Goal: Information Seeking & Learning: Learn about a topic

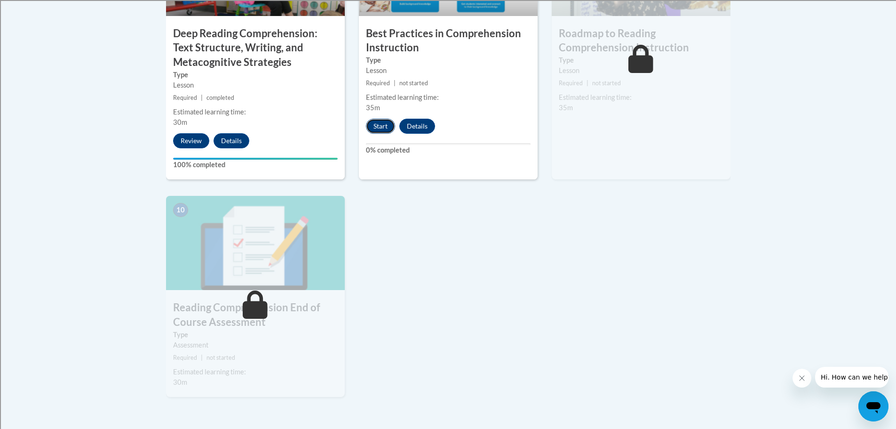
click at [376, 126] on button "Start" at bounding box center [380, 126] width 29 height 15
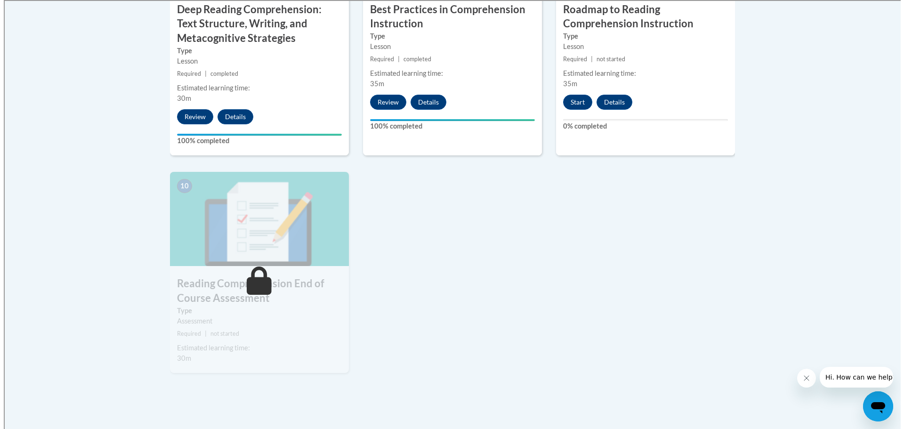
scroll to position [967, 0]
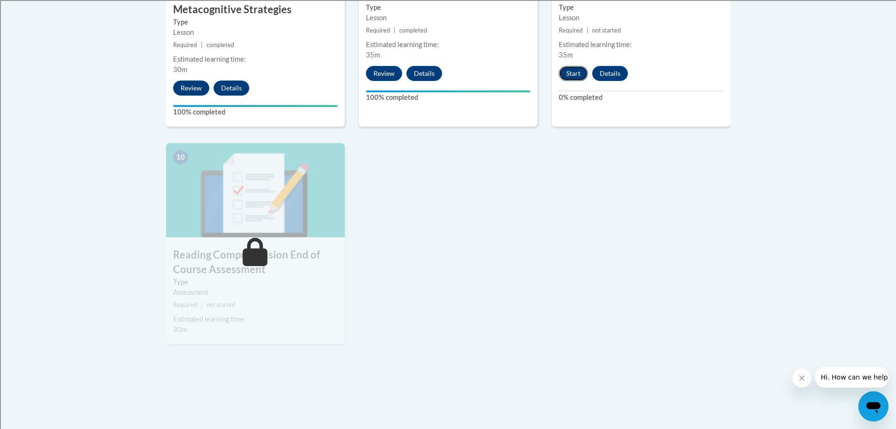
click at [576, 75] on button "Start" at bounding box center [573, 73] width 29 height 15
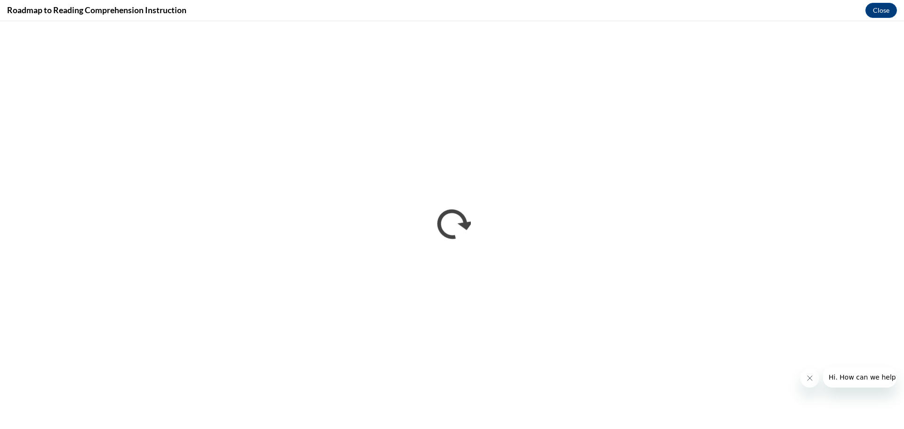
scroll to position [0, 0]
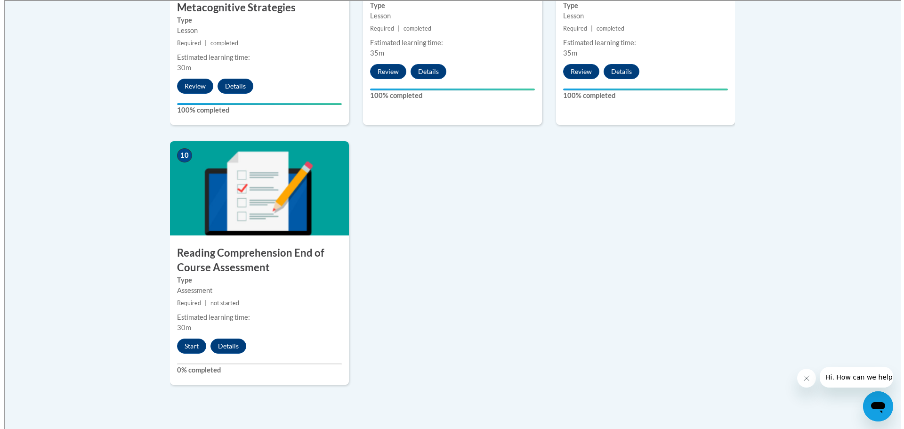
scroll to position [969, 0]
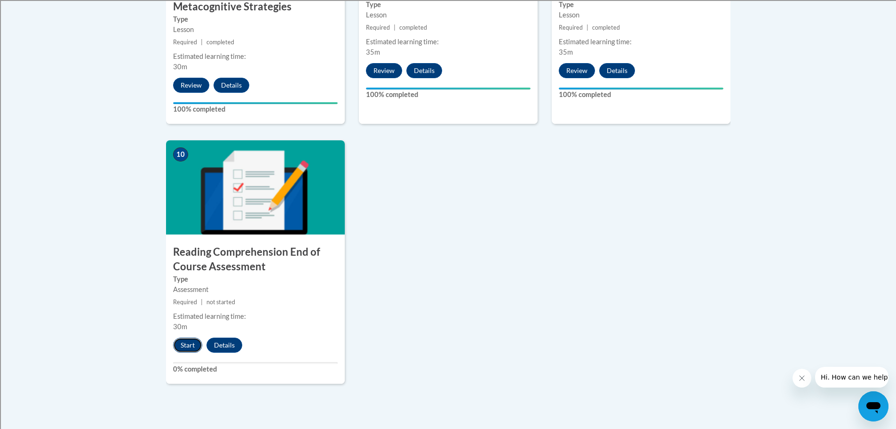
click at [185, 348] on button "Start" at bounding box center [187, 344] width 29 height 15
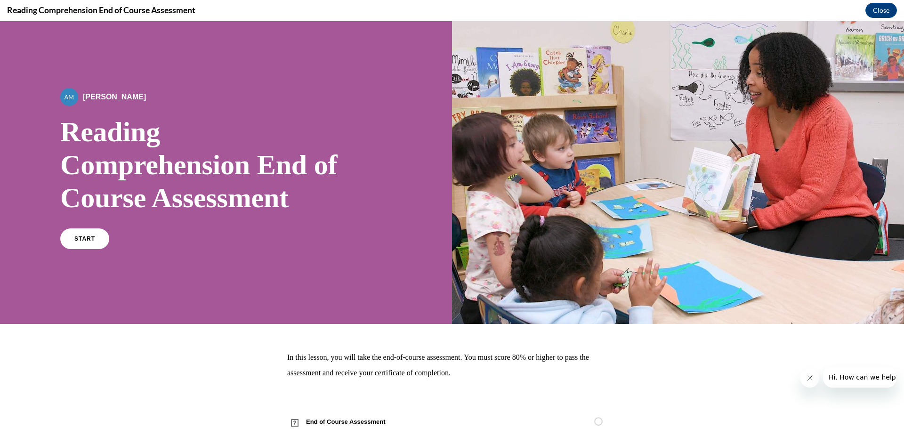
scroll to position [0, 0]
click at [89, 238] on span "START" at bounding box center [85, 238] width 22 height 7
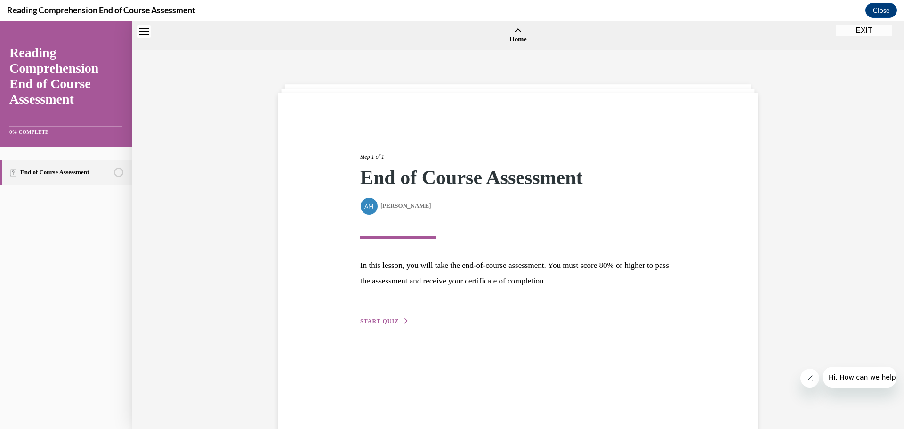
scroll to position [29, 0]
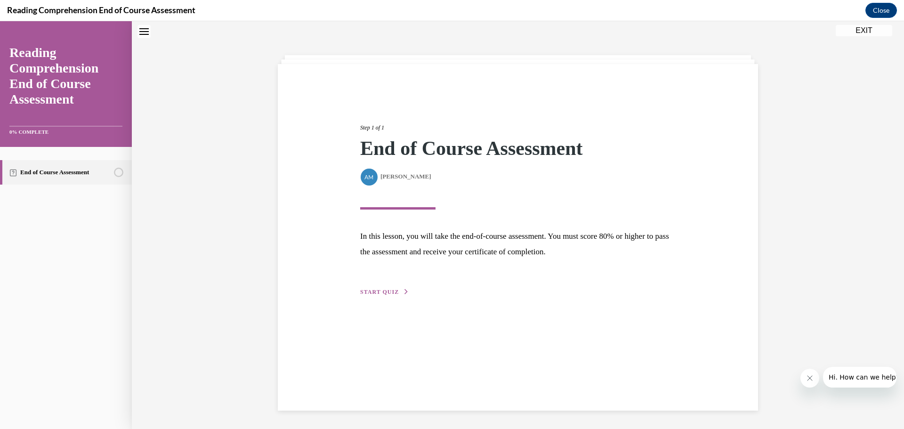
click at [371, 290] on span "START QUIZ" at bounding box center [379, 291] width 39 height 7
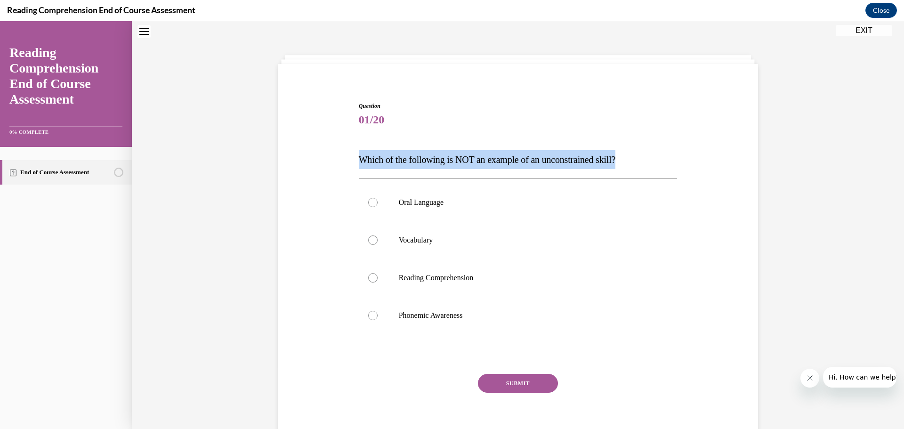
drag, startPoint x: 352, startPoint y: 160, endPoint x: 650, endPoint y: 135, distance: 298.9
click at [650, 135] on div "Question 01/20 Which of the following is NOT an example of an unconstrained ski…" at bounding box center [517, 261] width 485 height 377
copy span "Which of the following is NOT an example of an unconstrained skill?"
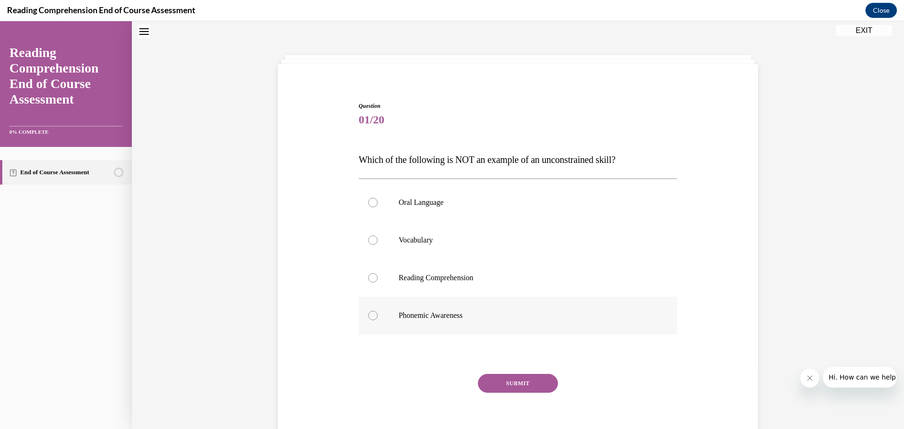
click at [416, 317] on p "Phonemic Awareness" at bounding box center [526, 315] width 255 height 9
click at [377, 317] on input "Phonemic Awareness" at bounding box center [372, 315] width 9 height 9
radio input "true"
click at [526, 391] on button "SUBMIT" at bounding box center [518, 383] width 80 height 19
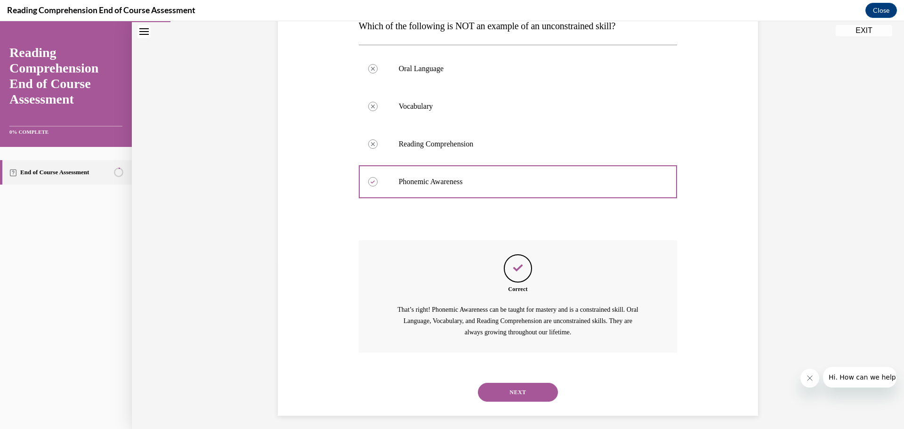
scroll to position [168, 0]
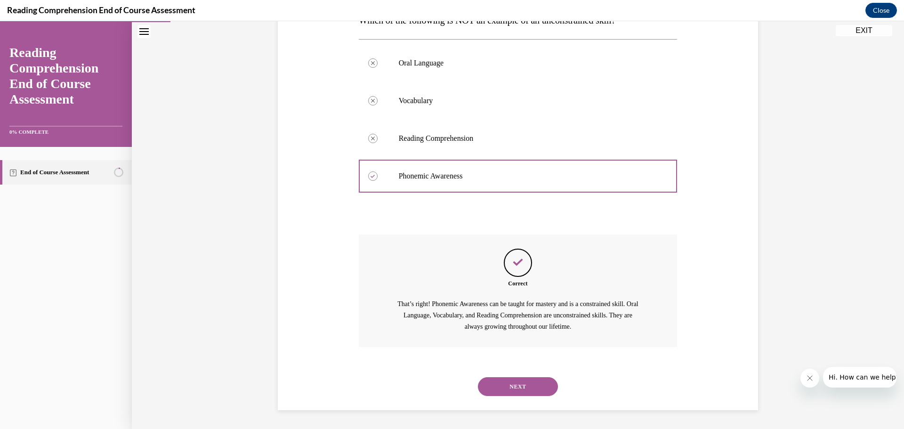
click at [526, 391] on button "NEXT" at bounding box center [518, 386] width 80 height 19
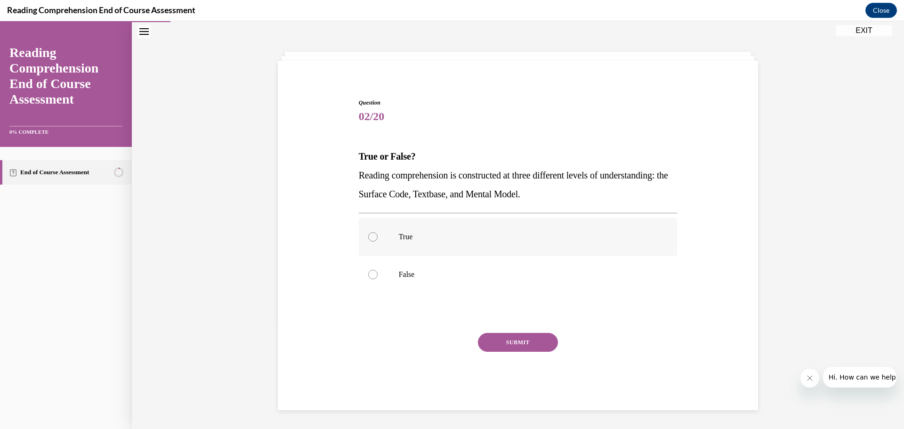
click at [413, 242] on label "True" at bounding box center [518, 237] width 319 height 38
click at [377, 241] on input "True" at bounding box center [372, 236] width 9 height 9
radio input "true"
click at [521, 348] on button "SUBMIT" at bounding box center [518, 342] width 80 height 19
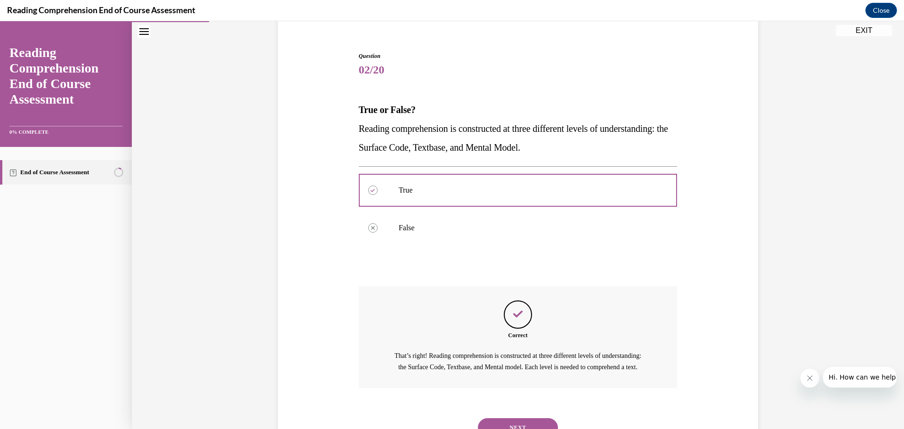
scroll to position [131, 0]
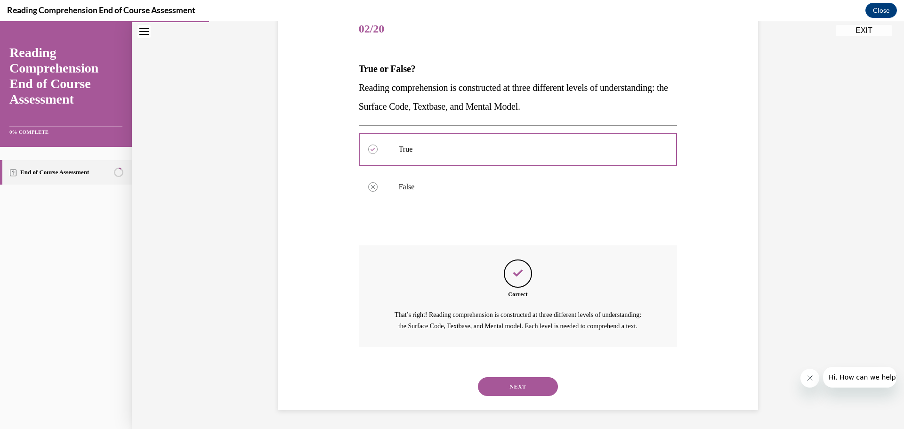
click at [516, 388] on button "NEXT" at bounding box center [518, 386] width 80 height 19
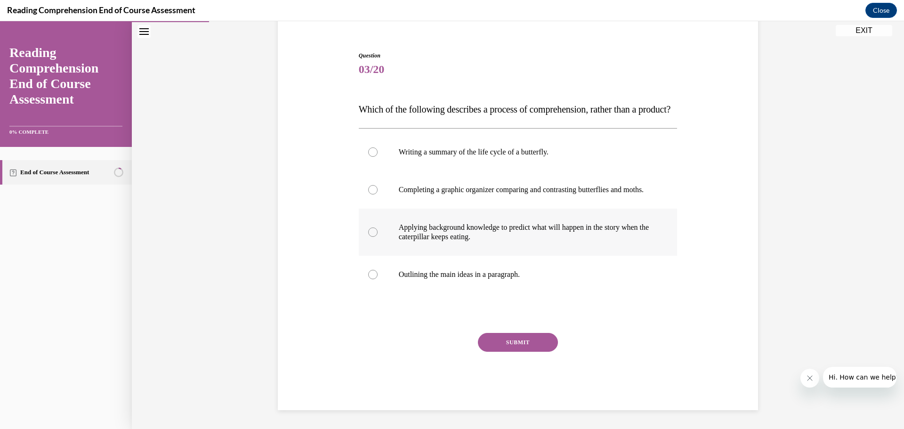
click at [449, 227] on p "Applying background knowledge to predict what will happen in the story when the…" at bounding box center [526, 232] width 255 height 19
click at [377, 227] on input "Applying background knowledge to predict what will happen in the story when the…" at bounding box center [372, 231] width 9 height 9
radio input "true"
click at [524, 345] on button "SUBMIT" at bounding box center [518, 342] width 80 height 19
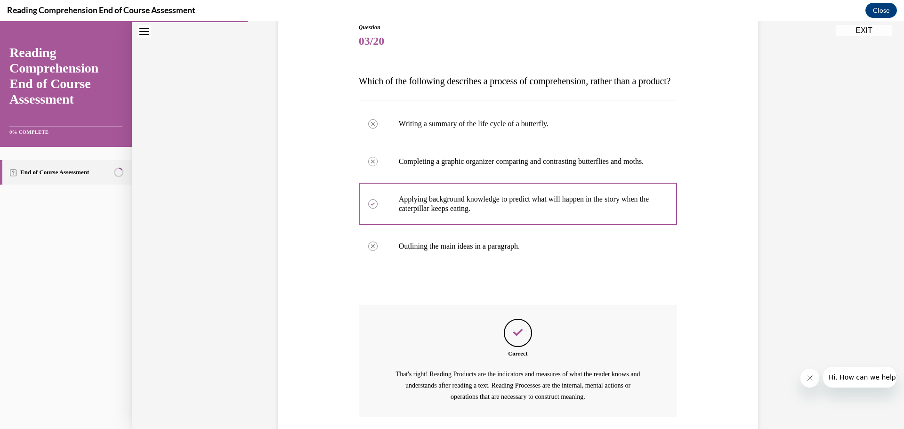
scroll to position [206, 0]
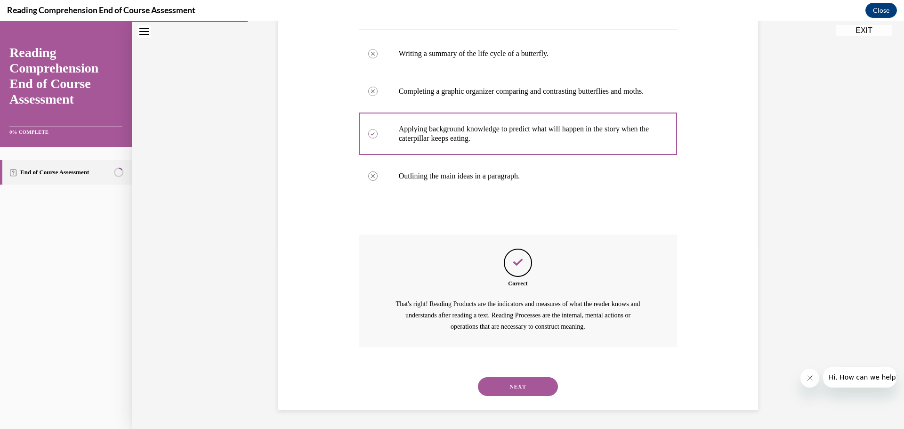
click at [519, 379] on button "NEXT" at bounding box center [518, 386] width 80 height 19
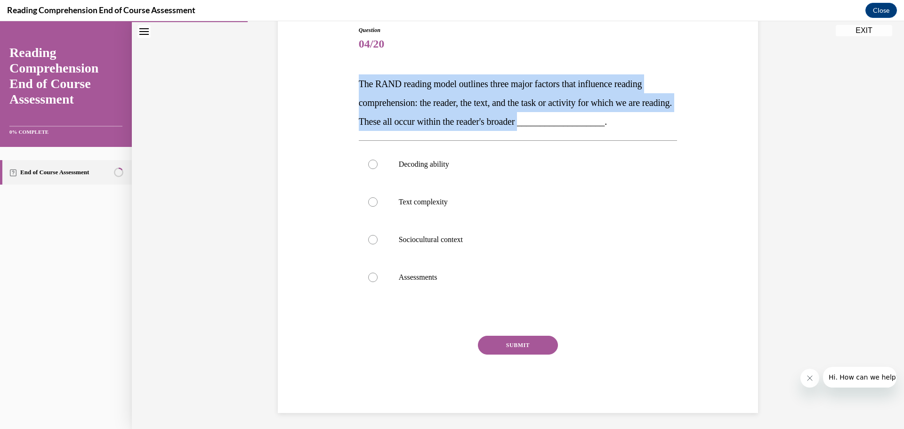
drag, startPoint x: 354, startPoint y: 80, endPoint x: 562, endPoint y: 122, distance: 212.2
click at [562, 122] on div "Question 04/20 The RAND reading model outlines three major factors that influen…" at bounding box center [517, 212] width 323 height 401
copy span "The RAND reading model outlines three major factors that influence reading comp…"
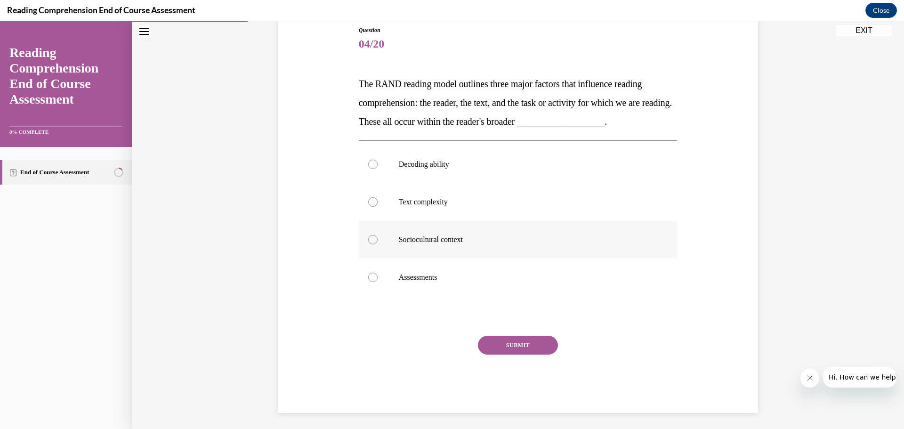
click at [403, 238] on p "Sociocultural context" at bounding box center [526, 239] width 255 height 9
click at [377, 238] on input "Sociocultural context" at bounding box center [372, 239] width 9 height 9
radio input "true"
click at [511, 348] on button "SUBMIT" at bounding box center [518, 345] width 80 height 19
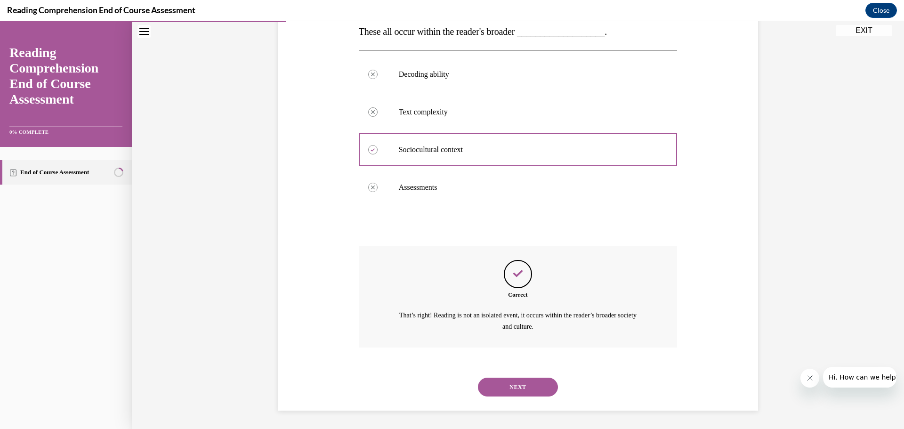
scroll to position [195, 0]
click at [510, 385] on button "NEXT" at bounding box center [518, 386] width 80 height 19
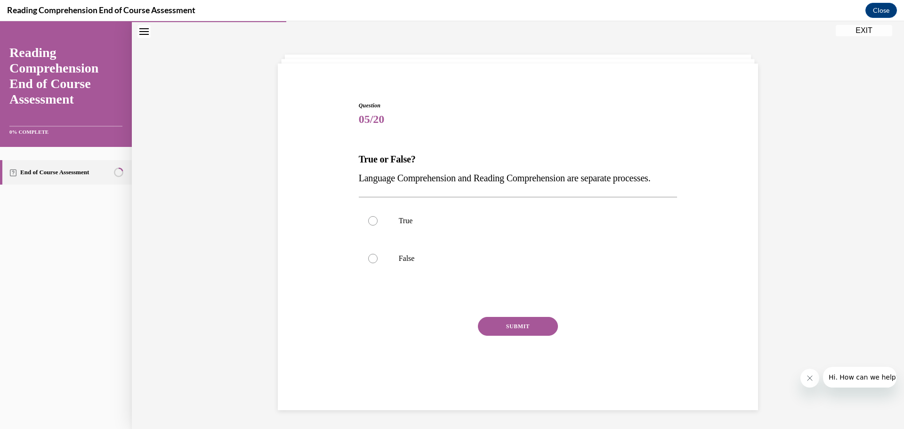
scroll to position [32, 0]
click at [405, 263] on p "False" at bounding box center [526, 258] width 255 height 9
click at [377, 263] on input "False" at bounding box center [372, 258] width 9 height 9
radio input "true"
click at [522, 336] on button "SUBMIT" at bounding box center [518, 326] width 80 height 19
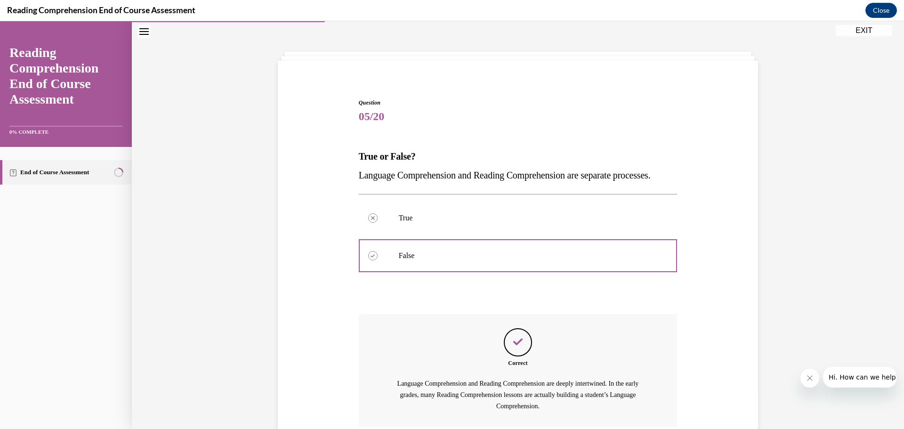
scroll to position [131, 0]
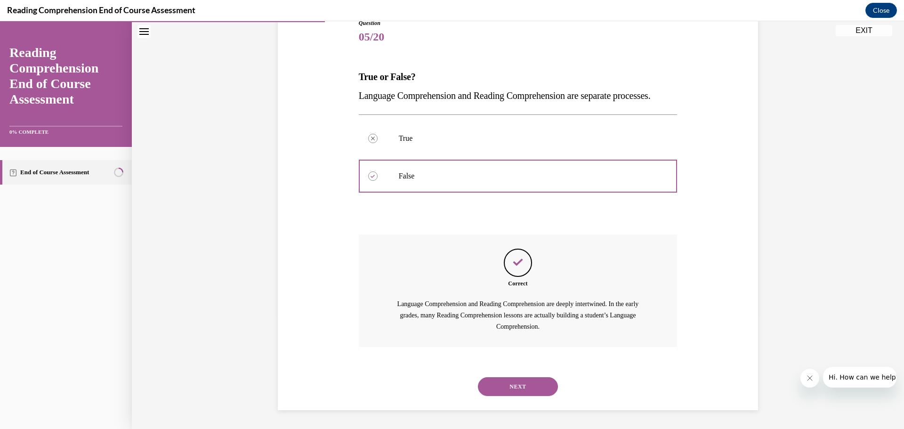
click at [511, 391] on button "NEXT" at bounding box center [518, 386] width 80 height 19
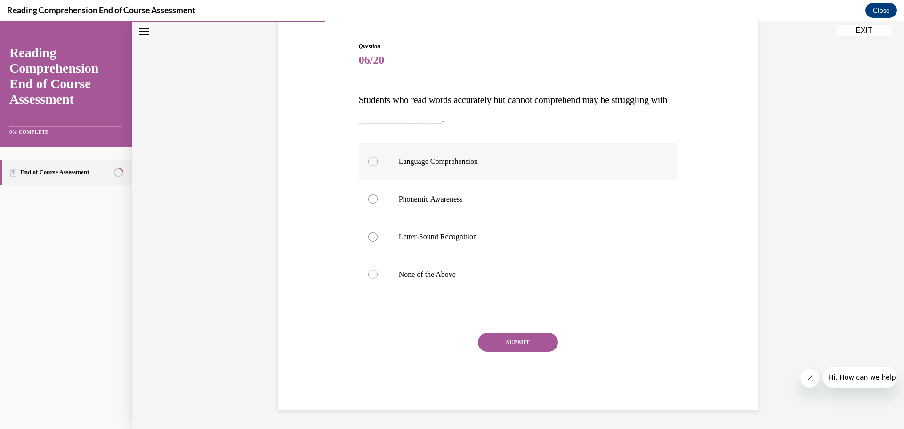
click at [496, 167] on label "Language Comprehension" at bounding box center [518, 162] width 319 height 38
click at [377, 166] on input "Language Comprehension" at bounding box center [372, 161] width 9 height 9
radio input "true"
click at [517, 337] on button "SUBMIT" at bounding box center [518, 342] width 80 height 19
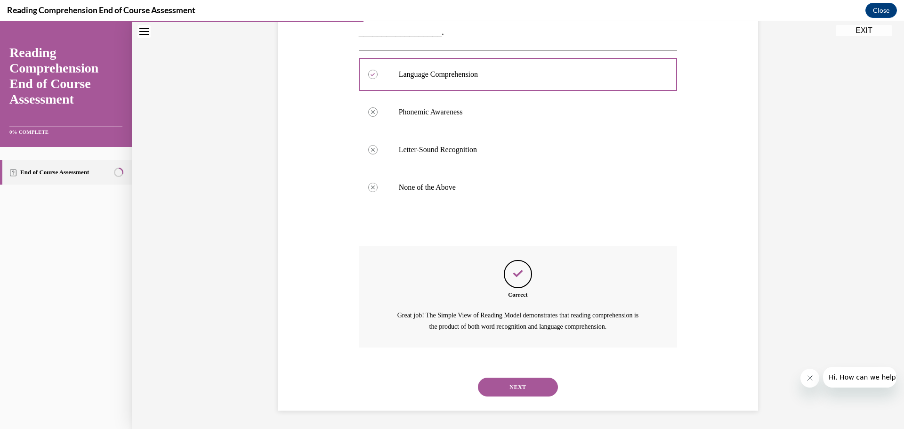
scroll to position [176, 0]
click at [520, 387] on button "NEXT" at bounding box center [518, 386] width 80 height 19
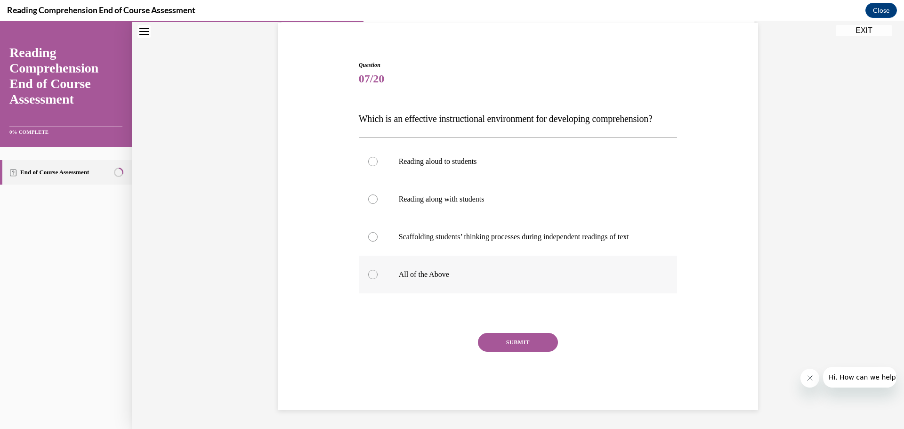
click at [441, 274] on p "All of the Above" at bounding box center [526, 274] width 255 height 9
click at [377, 274] on input "All of the Above" at bounding box center [372, 274] width 9 height 9
radio input "true"
click at [542, 336] on button "SUBMIT" at bounding box center [518, 342] width 80 height 19
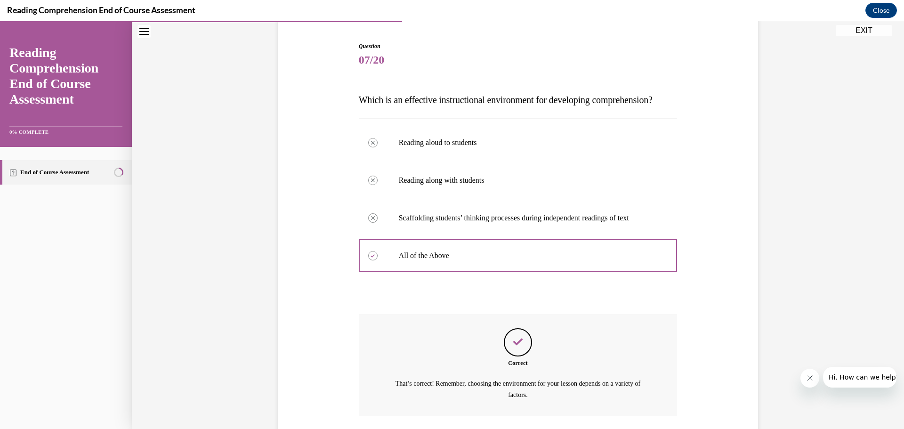
scroll to position [176, 0]
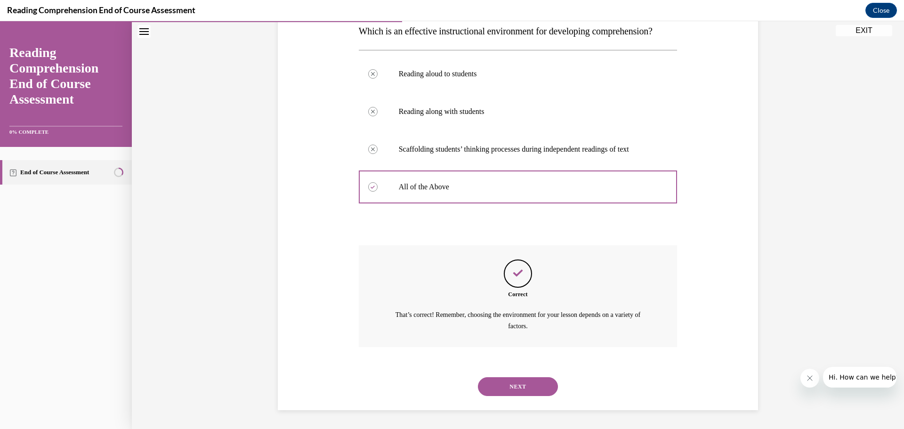
click at [515, 383] on button "NEXT" at bounding box center [518, 386] width 80 height 19
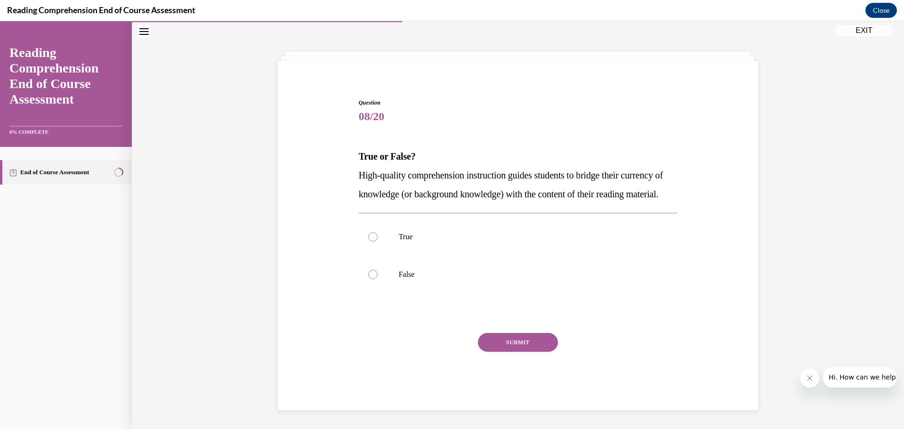
scroll to position [51, 0]
click at [416, 240] on p "True" at bounding box center [526, 236] width 255 height 9
click at [377, 240] on input "True" at bounding box center [372, 236] width 9 height 9
radio input "true"
click at [524, 346] on button "SUBMIT" at bounding box center [518, 342] width 80 height 19
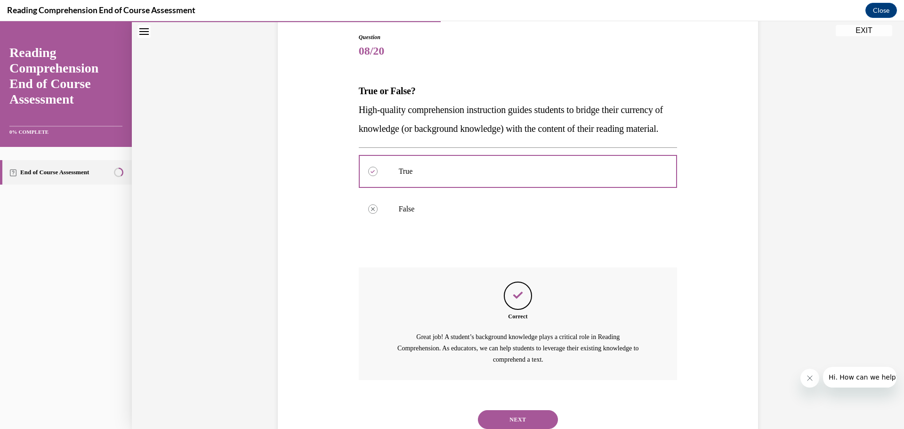
scroll to position [150, 0]
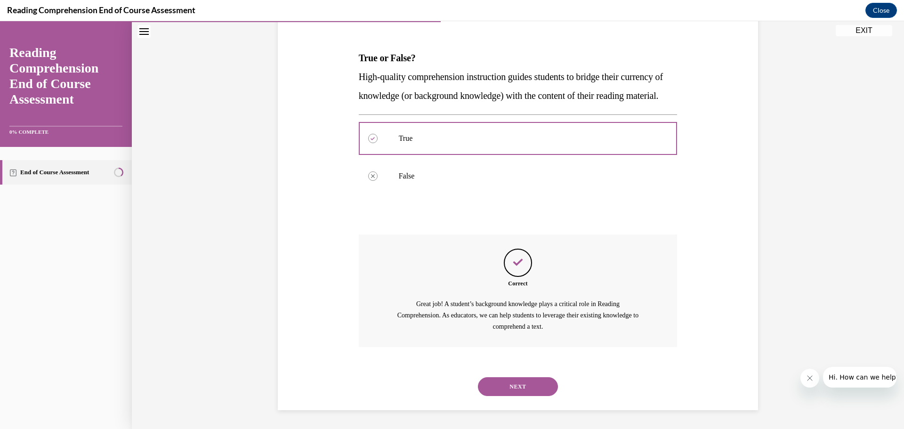
click at [512, 385] on button "NEXT" at bounding box center [518, 386] width 80 height 19
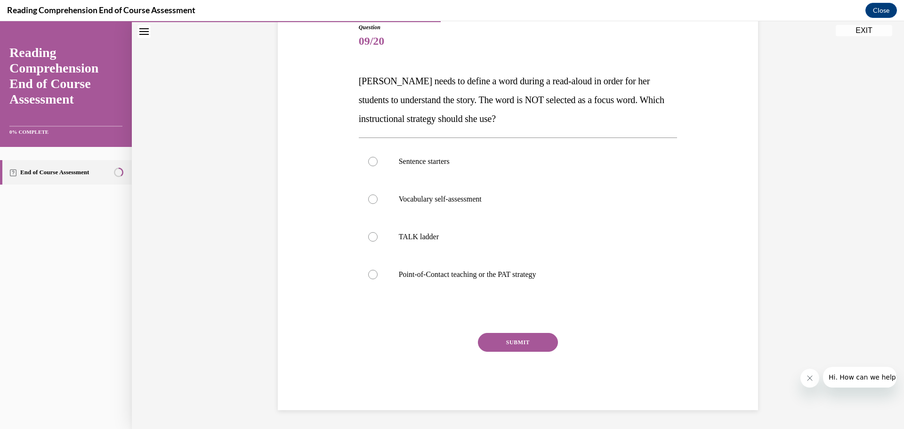
scroll to position [105, 0]
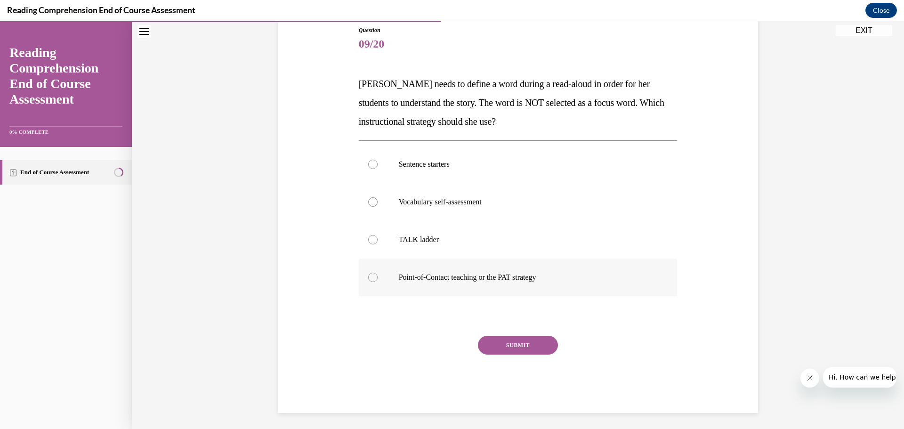
click at [478, 282] on label "Point-of-Contact teaching or the PAT strategy" at bounding box center [518, 277] width 319 height 38
click at [377, 282] on input "Point-of-Contact teaching or the PAT strategy" at bounding box center [372, 276] width 9 height 9
radio input "true"
click at [537, 338] on button "SUBMIT" at bounding box center [518, 345] width 80 height 19
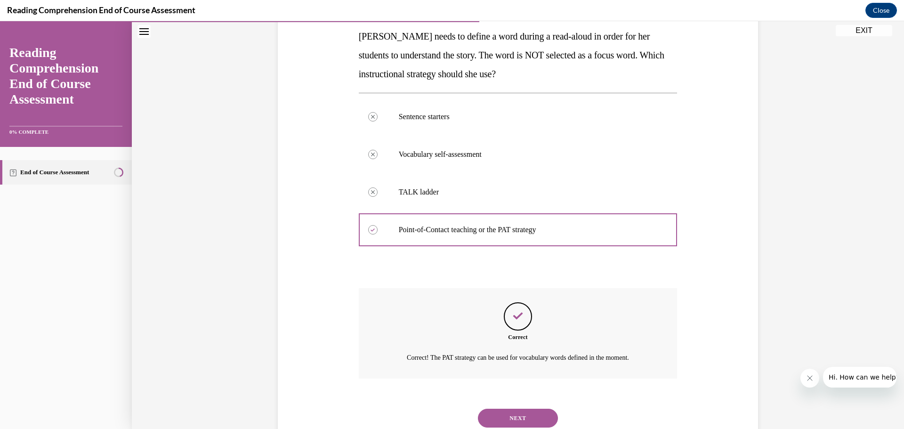
scroll to position [184, 0]
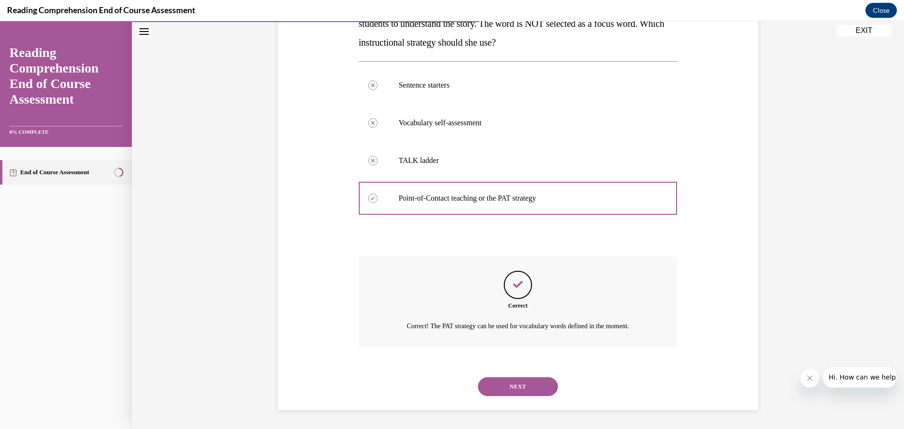
click at [537, 384] on button "NEXT" at bounding box center [518, 386] width 80 height 19
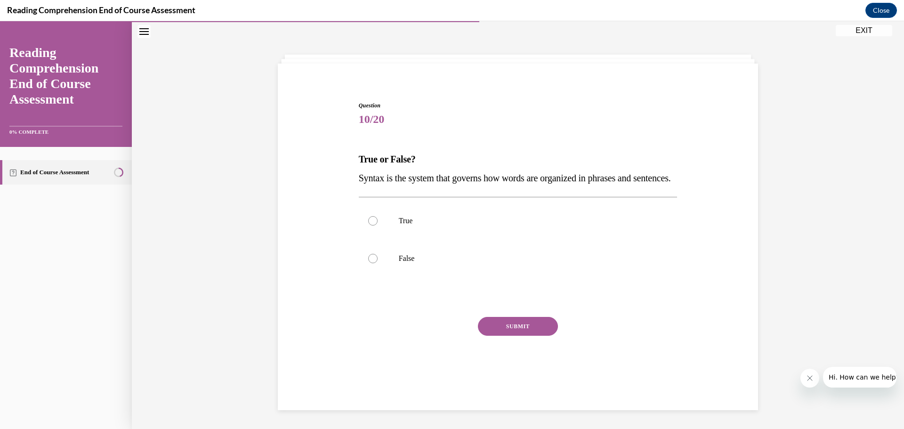
scroll to position [32, 0]
click at [378, 237] on label "True" at bounding box center [518, 221] width 319 height 38
click at [377, 225] on input "True" at bounding box center [372, 220] width 9 height 9
radio input "true"
click at [518, 336] on button "SUBMIT" at bounding box center [518, 326] width 80 height 19
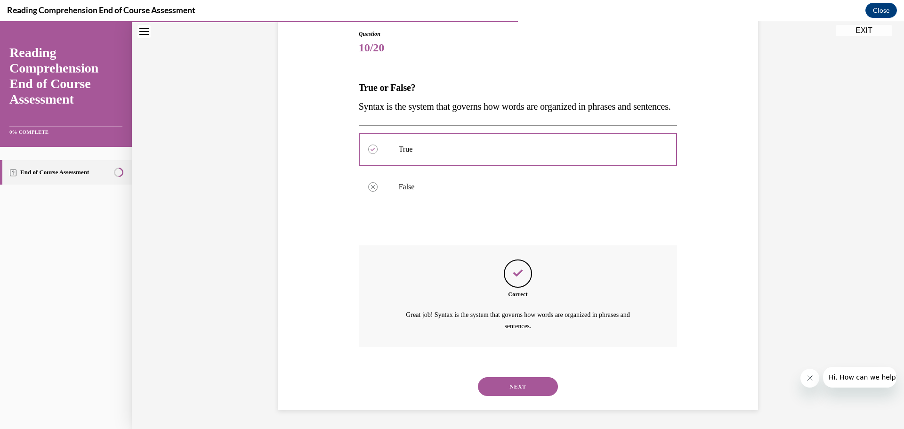
scroll to position [120, 0]
click at [519, 393] on button "NEXT" at bounding box center [518, 386] width 80 height 19
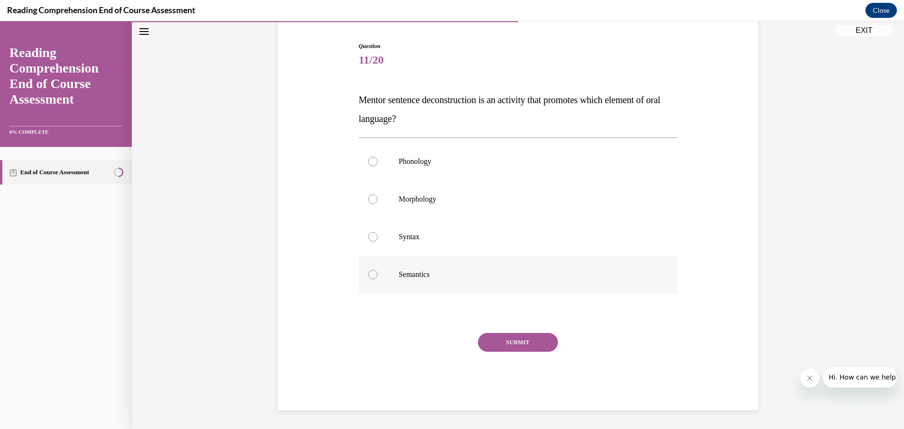
click at [460, 268] on label "Semantics" at bounding box center [518, 275] width 319 height 38
click at [377, 270] on input "Semantics" at bounding box center [372, 274] width 9 height 9
radio input "true"
click at [445, 240] on p "Syntax" at bounding box center [526, 236] width 255 height 9
click at [377, 240] on input "Syntax" at bounding box center [372, 236] width 9 height 9
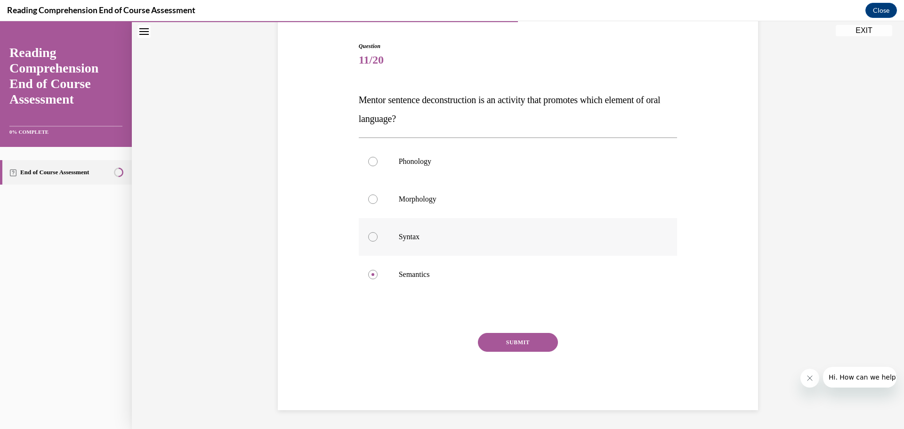
radio input "true"
click at [493, 341] on button "SUBMIT" at bounding box center [518, 342] width 80 height 19
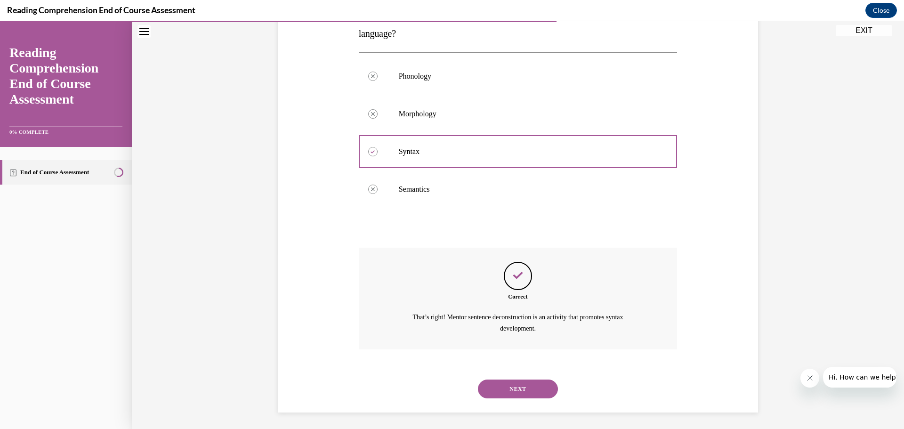
scroll to position [176, 0]
click at [504, 386] on button "NEXT" at bounding box center [518, 386] width 80 height 19
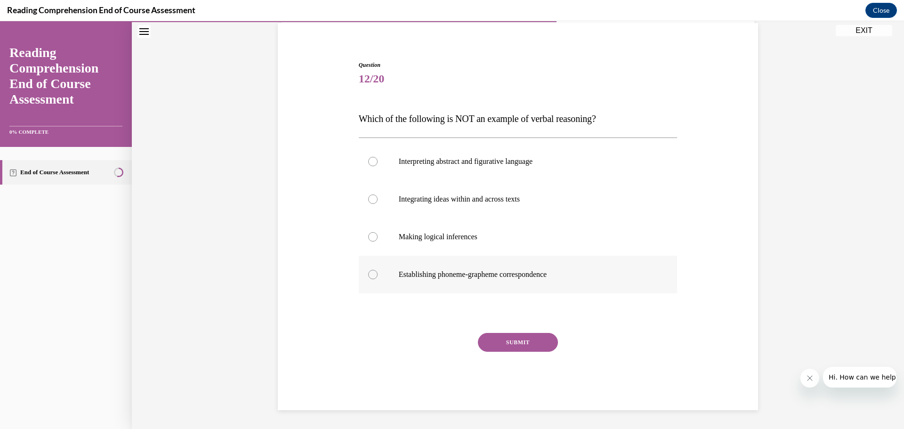
click at [448, 259] on label "Establishing phoneme-grapheme correspondence" at bounding box center [518, 275] width 319 height 38
click at [377, 270] on input "Establishing phoneme-grapheme correspondence" at bounding box center [372, 274] width 9 height 9
radio input "true"
click at [513, 332] on div "Question 12/20 Which of the following is NOT an example of verbal reasoning? In…" at bounding box center [518, 235] width 319 height 349
click at [520, 350] on button "SUBMIT" at bounding box center [518, 342] width 80 height 19
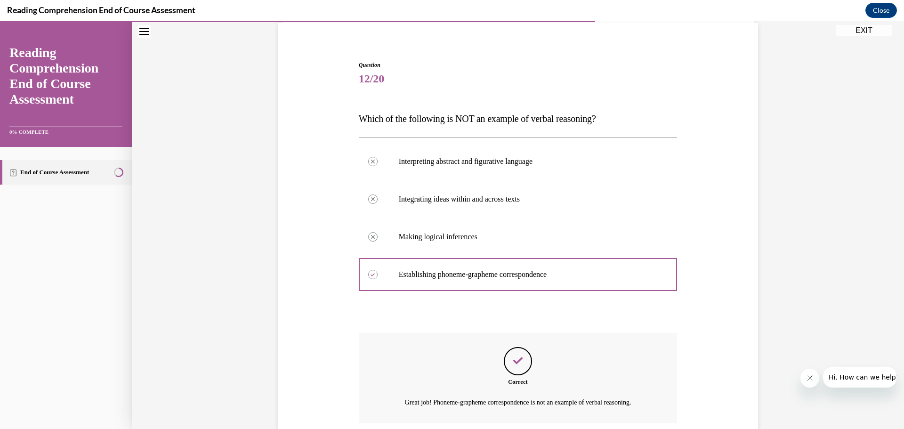
scroll to position [146, 0]
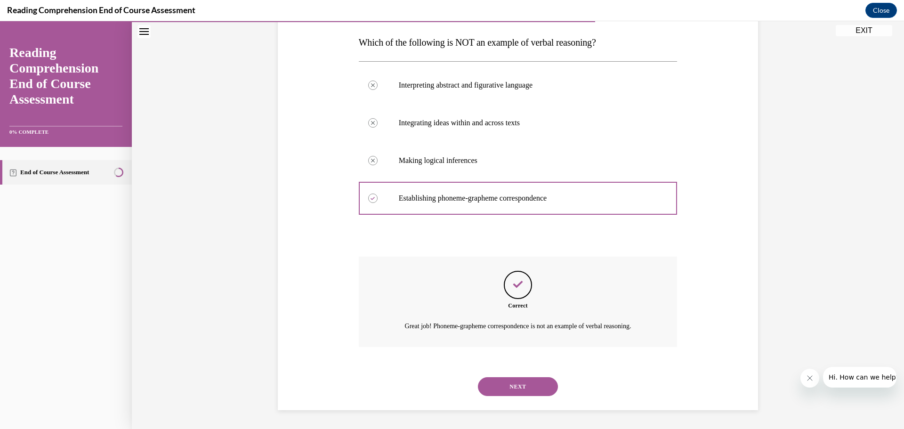
click at [543, 387] on button "NEXT" at bounding box center [518, 386] width 80 height 19
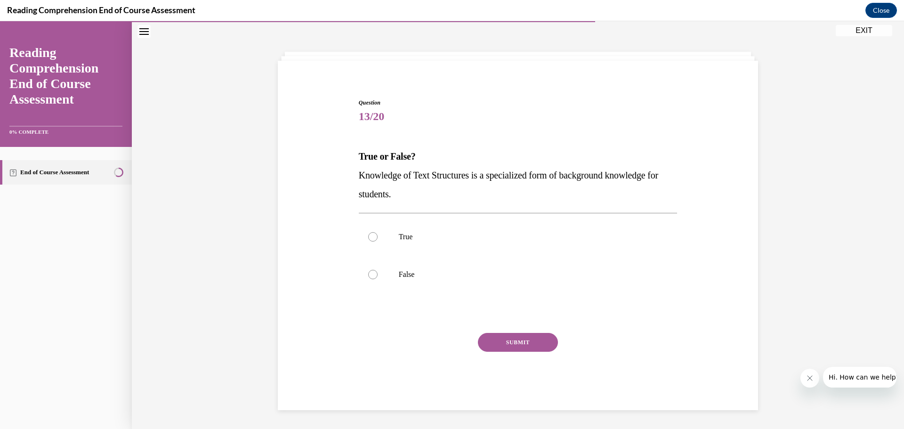
scroll to position [32, 0]
click at [450, 273] on p "False" at bounding box center [526, 274] width 255 height 9
click at [377, 273] on input "False" at bounding box center [372, 274] width 9 height 9
radio input "true"
click at [414, 236] on p "True" at bounding box center [526, 236] width 255 height 9
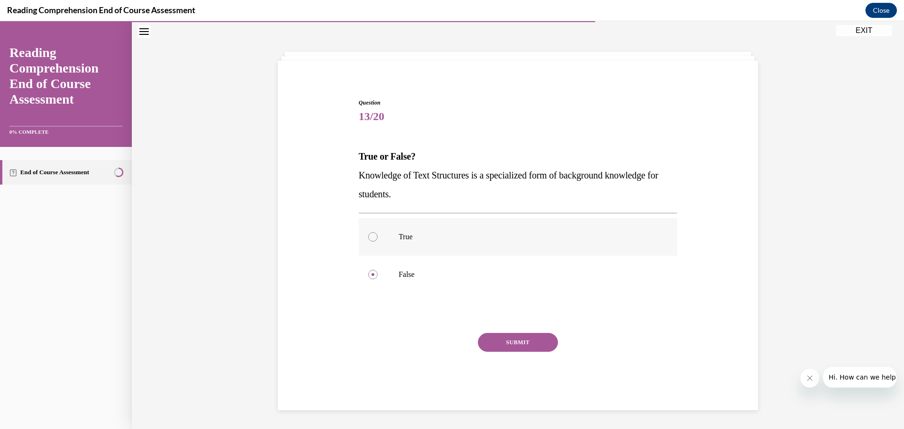
click at [377, 236] on input "True" at bounding box center [372, 236] width 9 height 9
radio input "true"
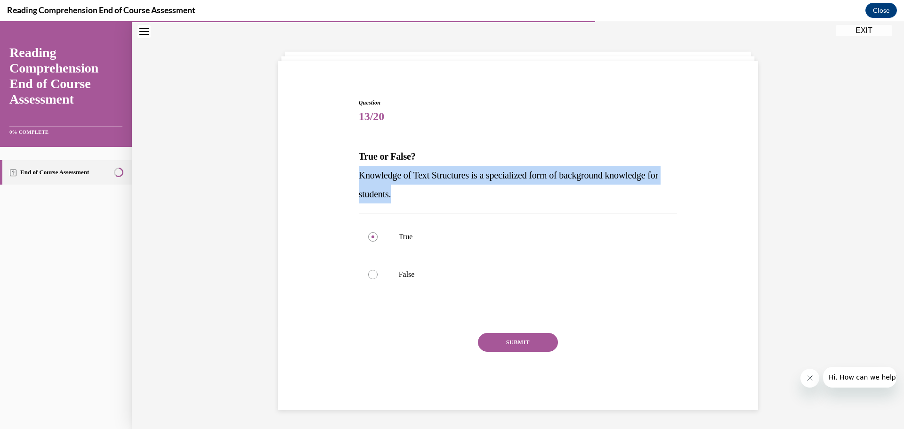
drag, startPoint x: 355, startPoint y: 175, endPoint x: 417, endPoint y: 187, distance: 63.7
click at [417, 187] on p "Knowledge of Text Structures is a specialized form of background knowledge for …" at bounding box center [518, 185] width 319 height 38
copy span "Knowledge of Text Structures is a specialized form of background knowledge for …"
click at [514, 343] on button "SUBMIT" at bounding box center [518, 342] width 80 height 19
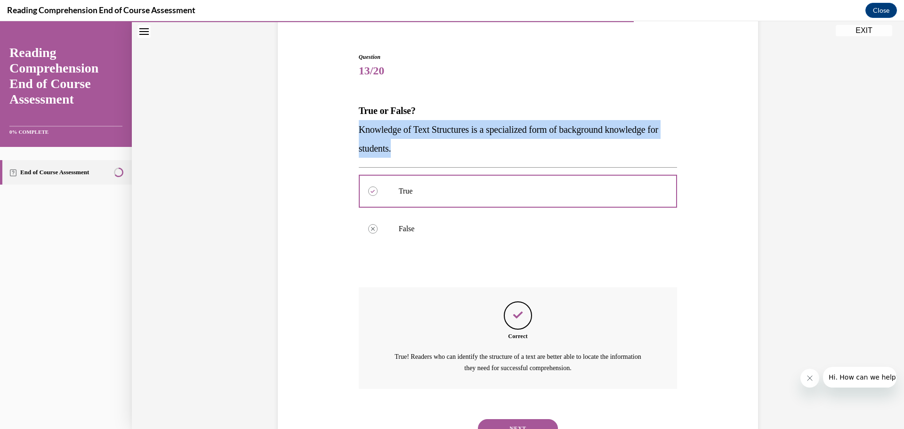
scroll to position [120, 0]
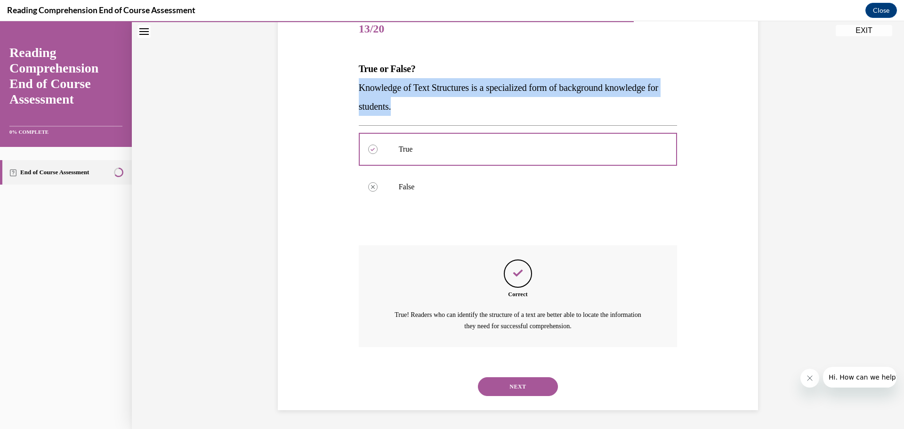
click at [516, 386] on button "NEXT" at bounding box center [518, 386] width 80 height 19
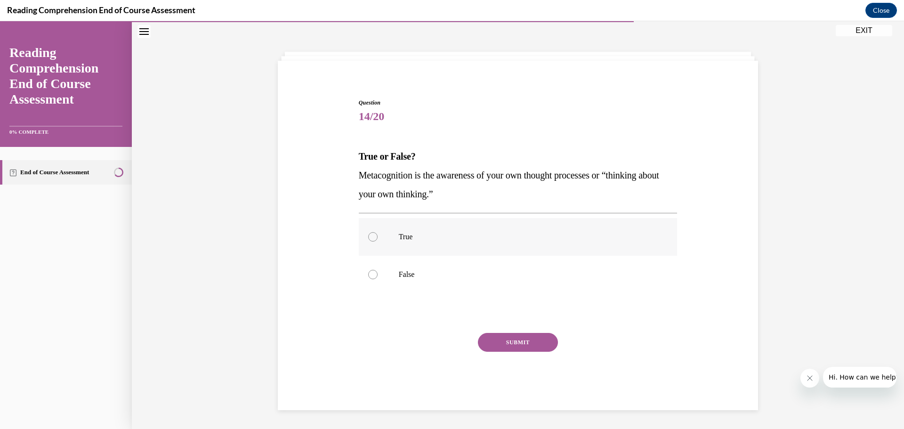
click at [400, 240] on p "True" at bounding box center [526, 236] width 255 height 9
click at [377, 240] on input "True" at bounding box center [372, 236] width 9 height 9
radio input "true"
click at [525, 341] on button "SUBMIT" at bounding box center [518, 342] width 80 height 19
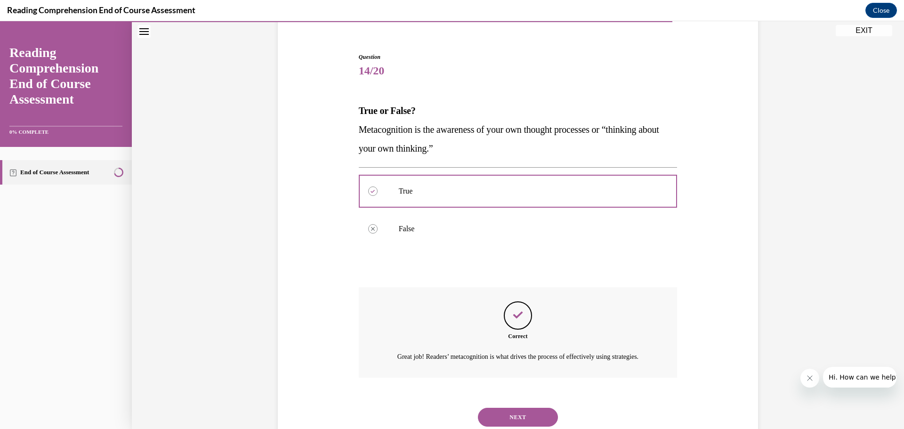
scroll to position [120, 0]
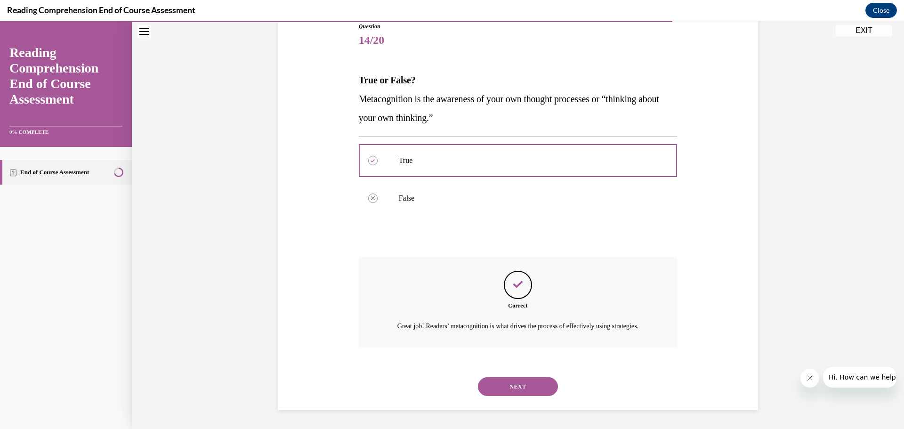
click at [523, 383] on button "NEXT" at bounding box center [518, 386] width 80 height 19
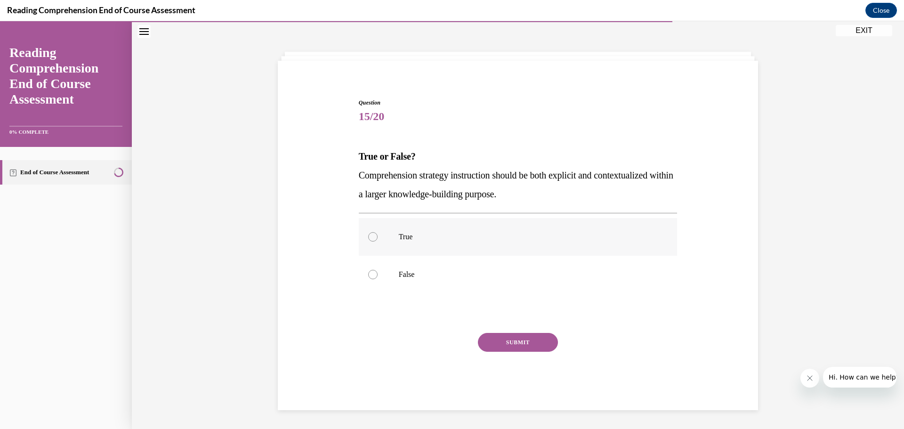
click at [427, 236] on p "True" at bounding box center [526, 236] width 255 height 9
click at [377, 236] on input "True" at bounding box center [372, 236] width 9 height 9
radio input "true"
click at [519, 344] on button "SUBMIT" at bounding box center [518, 342] width 80 height 19
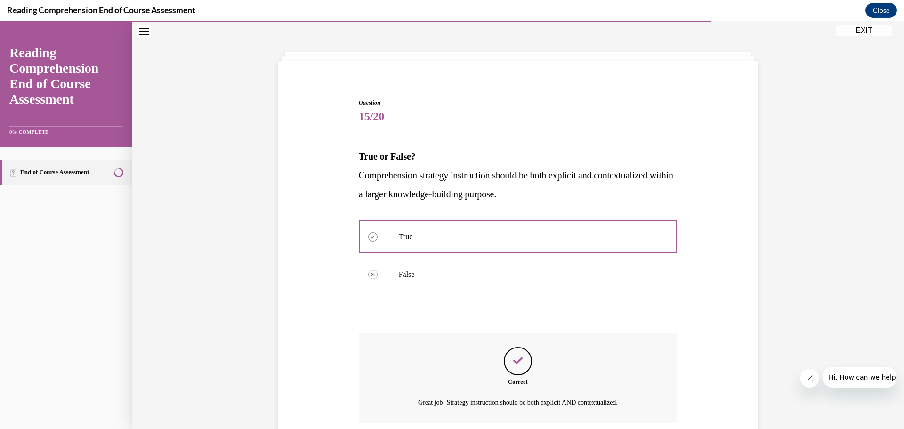
scroll to position [109, 0]
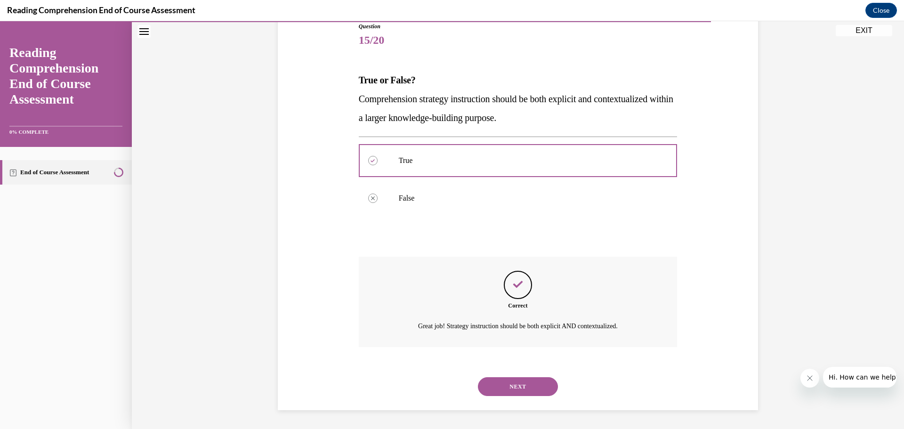
click at [520, 384] on button "NEXT" at bounding box center [518, 386] width 80 height 19
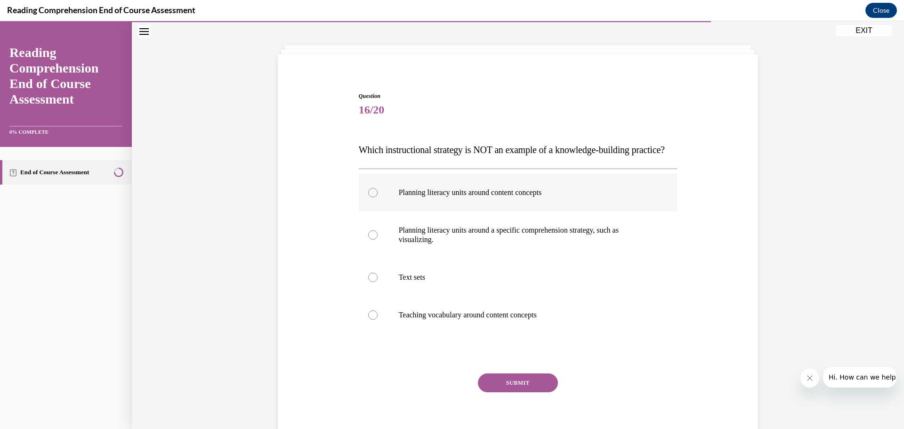
scroll to position [42, 0]
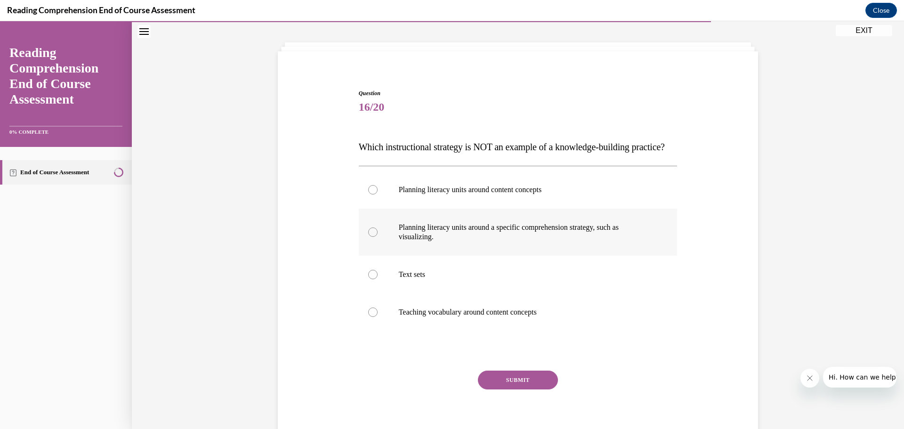
click at [387, 251] on label "Planning literacy units around a specific comprehension strategy, such as visua…" at bounding box center [518, 231] width 319 height 47
click at [377, 237] on input "Planning literacy units around a specific comprehension strategy, such as visua…" at bounding box center [372, 231] width 9 height 9
radio input "true"
click at [520, 389] on button "SUBMIT" at bounding box center [518, 379] width 80 height 19
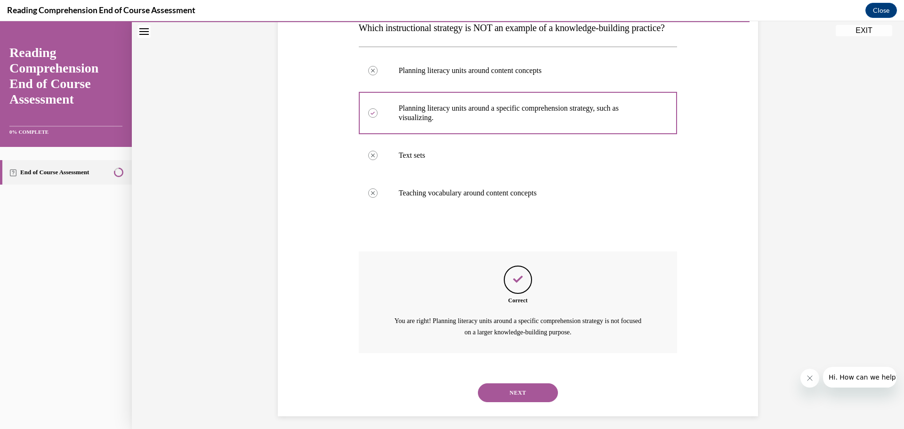
scroll to position [186, 0]
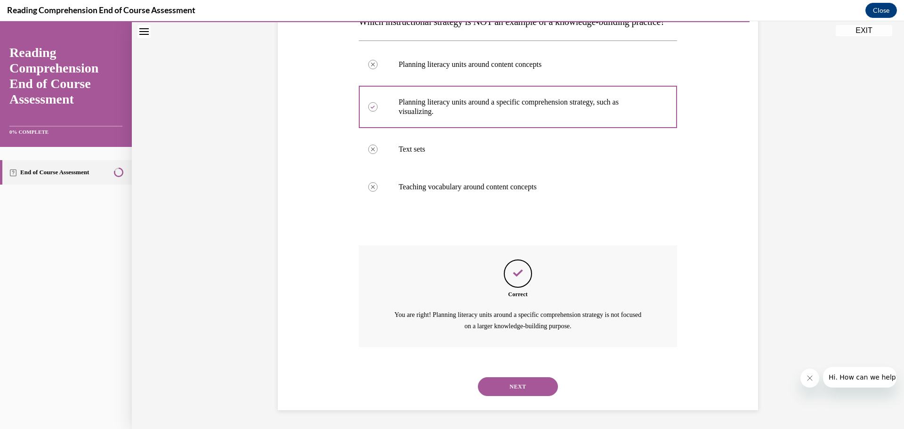
click at [520, 389] on button "NEXT" at bounding box center [518, 386] width 80 height 19
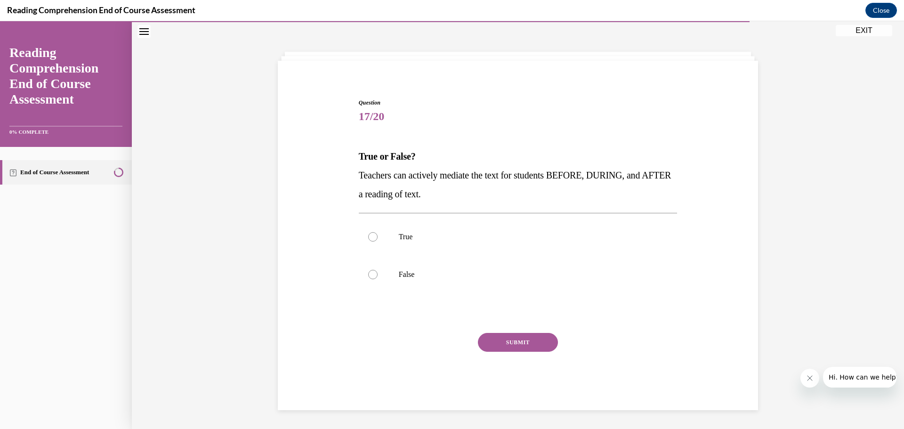
scroll to position [32, 0]
click at [428, 233] on p "True" at bounding box center [526, 236] width 255 height 9
click at [377, 233] on input "True" at bounding box center [372, 236] width 9 height 9
radio input "true"
click at [504, 346] on button "SUBMIT" at bounding box center [518, 342] width 80 height 19
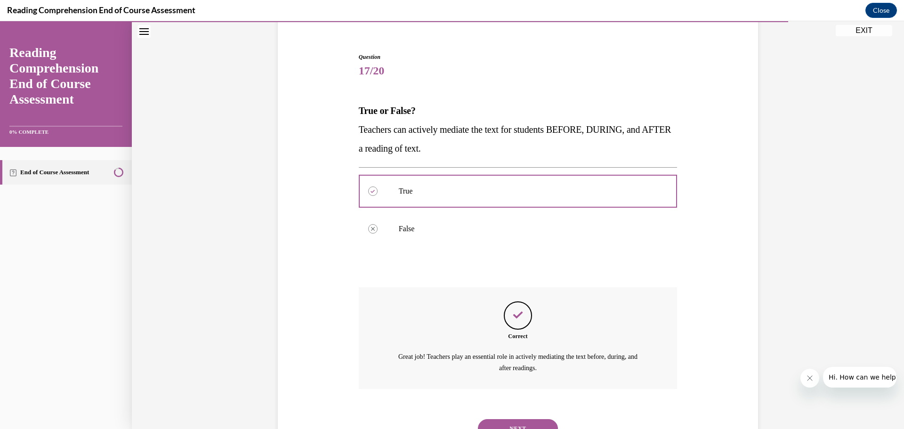
scroll to position [120, 0]
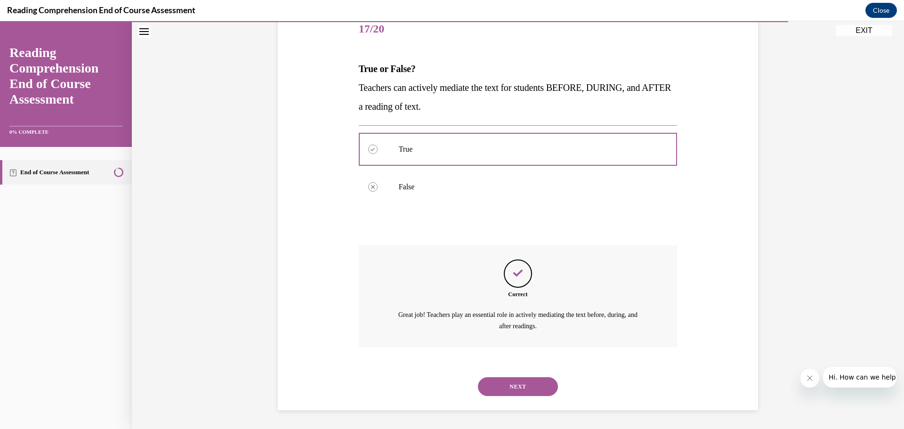
click at [512, 382] on button "NEXT" at bounding box center [518, 386] width 80 height 19
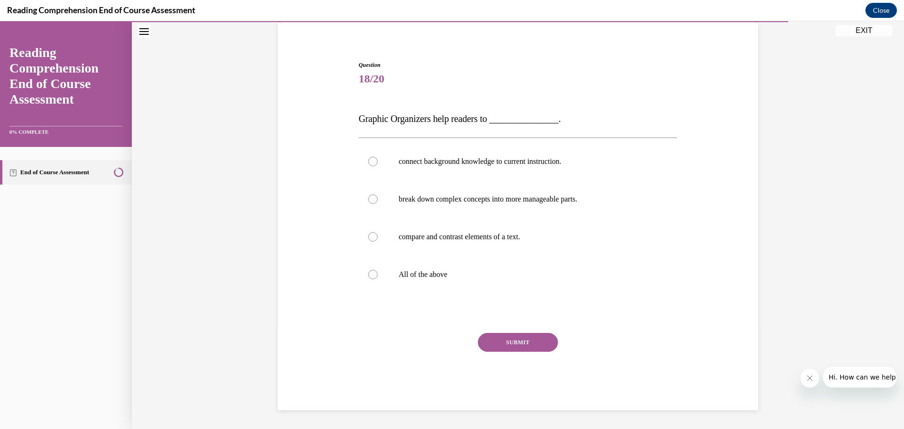
scroll to position [70, 0]
click at [415, 275] on p "All of the above" at bounding box center [526, 274] width 255 height 9
click at [377, 275] on input "All of the above" at bounding box center [372, 274] width 9 height 9
radio input "true"
click at [530, 337] on button "SUBMIT" at bounding box center [518, 342] width 80 height 19
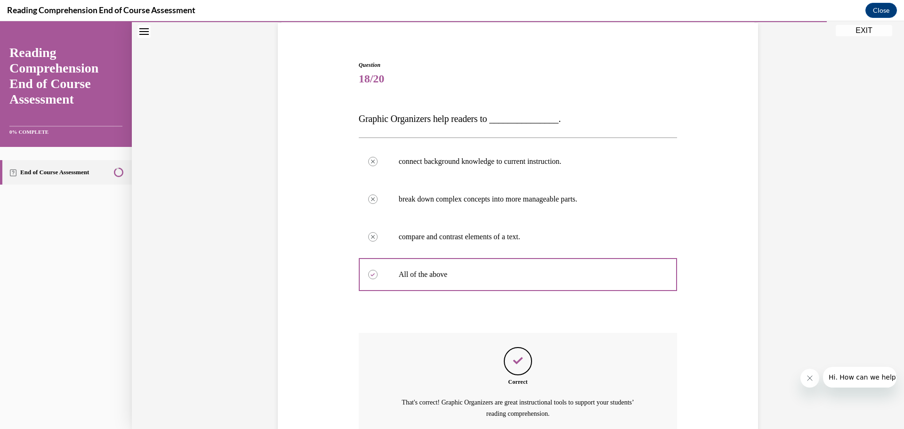
scroll to position [158, 0]
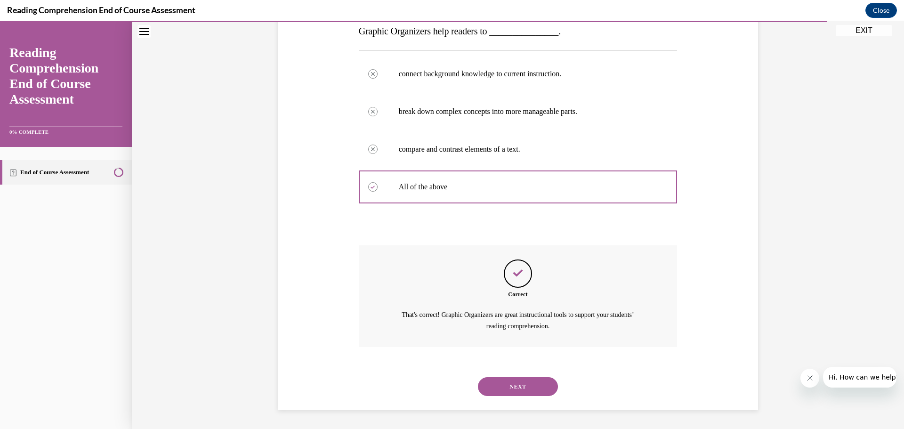
click at [502, 391] on button "NEXT" at bounding box center [518, 386] width 80 height 19
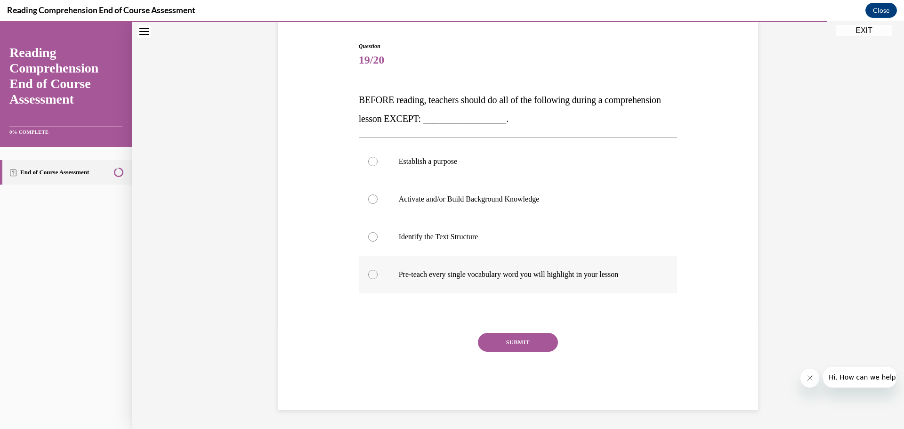
click at [452, 267] on label "Pre-teach every single vocabulary word you will highlight in your lesson" at bounding box center [518, 275] width 319 height 38
click at [377, 270] on input "Pre-teach every single vocabulary word you will highlight in your lesson" at bounding box center [372, 274] width 9 height 9
radio input "true"
click at [535, 343] on button "SUBMIT" at bounding box center [518, 342] width 80 height 19
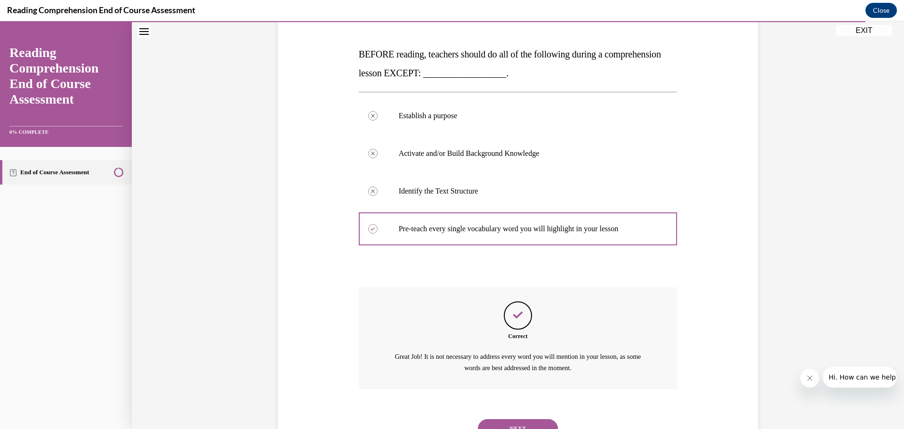
scroll to position [176, 0]
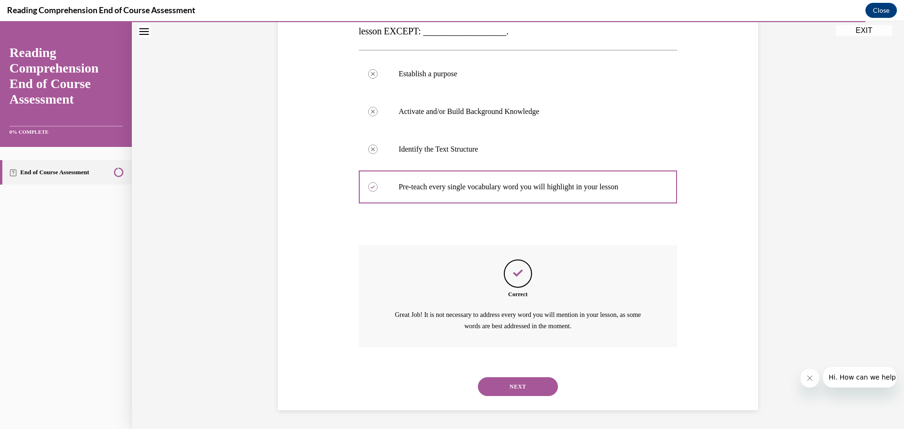
click at [516, 381] on button "NEXT" at bounding box center [518, 386] width 80 height 19
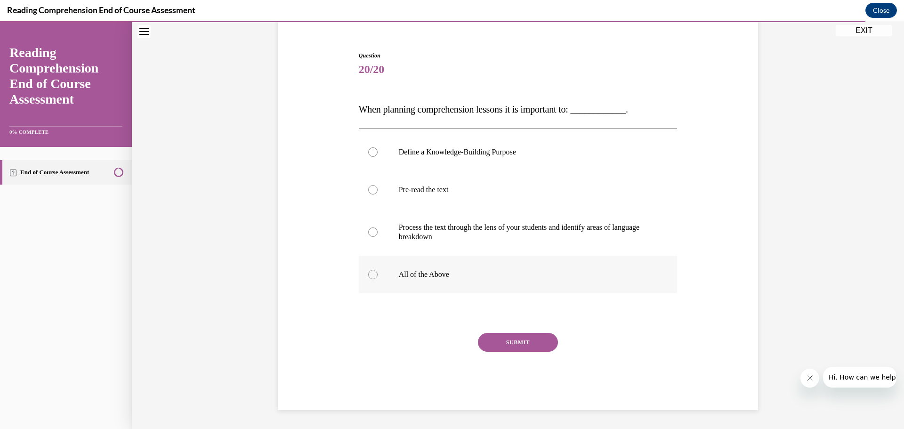
click at [456, 268] on label "All of the Above" at bounding box center [518, 275] width 319 height 38
click at [377, 270] on input "All of the Above" at bounding box center [372, 274] width 9 height 9
radio input "true"
click at [529, 339] on button "SUBMIT" at bounding box center [518, 342] width 80 height 19
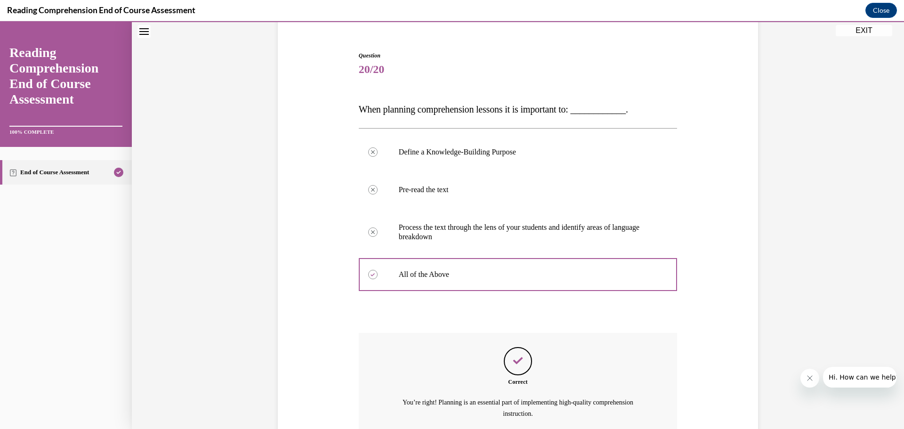
scroll to position [167, 0]
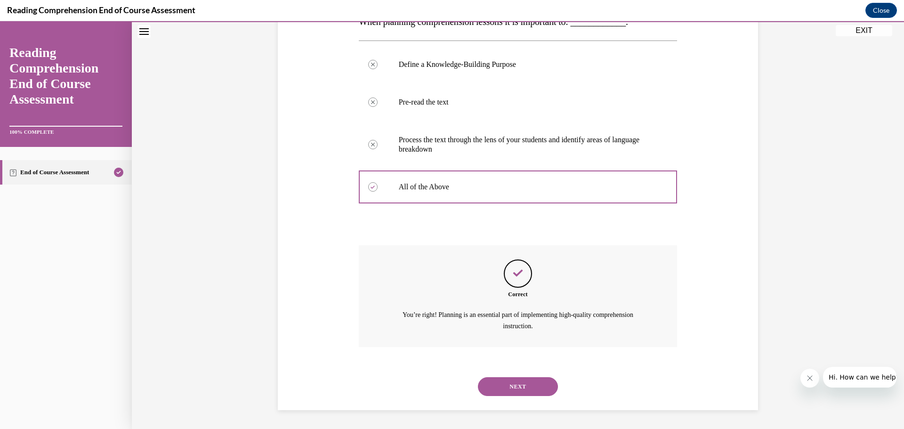
click at [532, 388] on button "NEXT" at bounding box center [518, 386] width 80 height 19
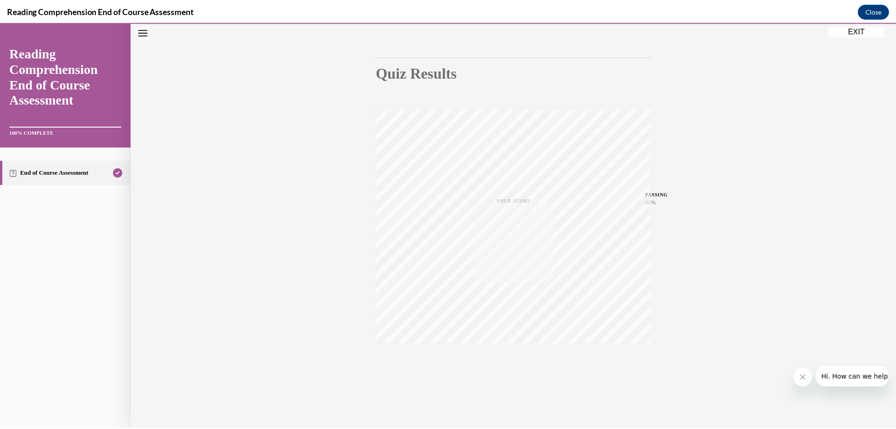
scroll to position [75, 0]
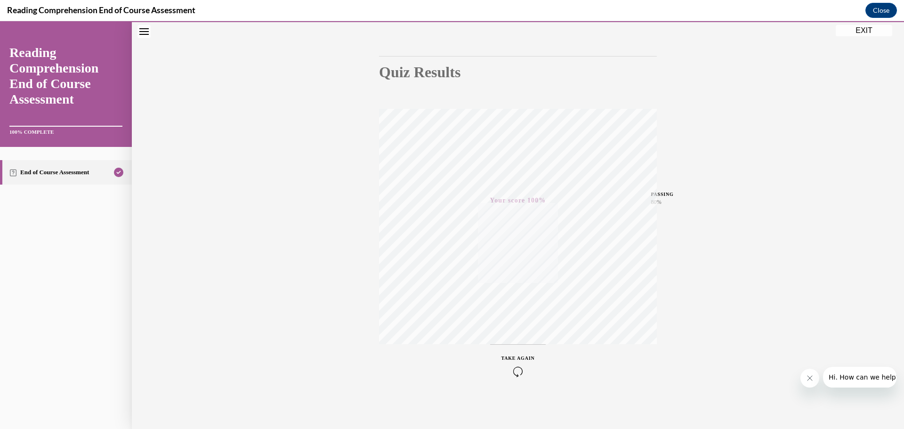
click at [867, 32] on button "EXIT" at bounding box center [863, 30] width 56 height 11
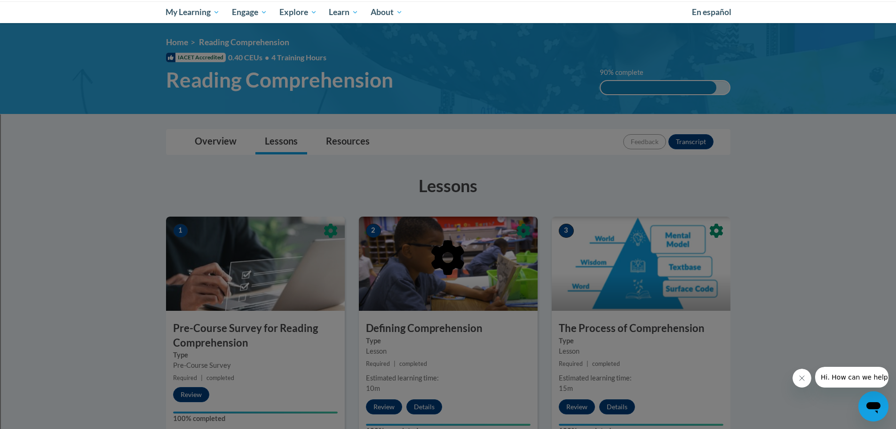
scroll to position [0, 0]
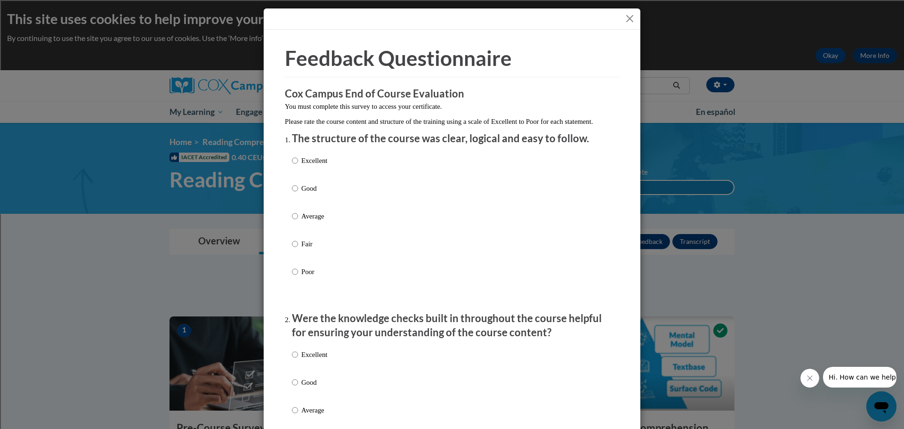
click at [624, 23] on button "Close" at bounding box center [630, 19] width 12 height 12
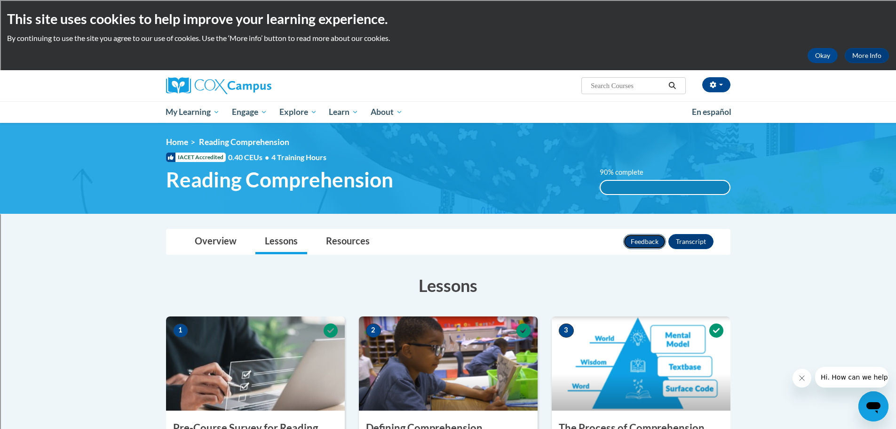
click at [650, 240] on button "Feedback" at bounding box center [645, 241] width 43 height 15
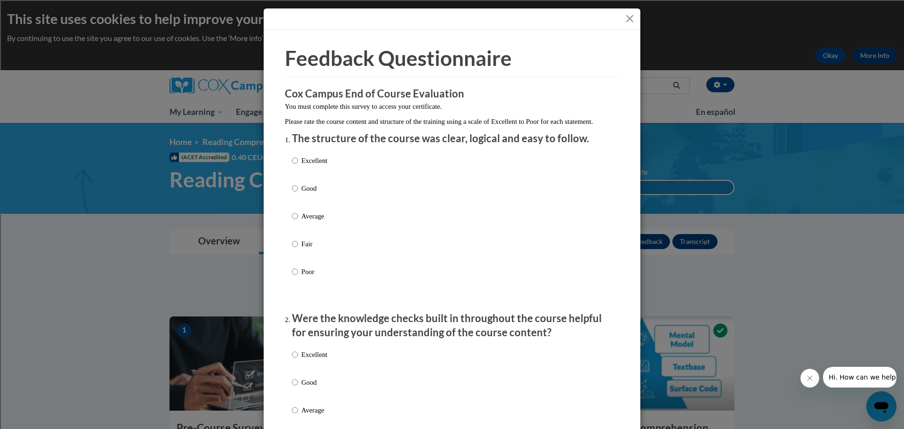
click at [310, 221] on p "Average" at bounding box center [314, 216] width 26 height 10
click at [298, 221] on input "Average" at bounding box center [295, 216] width 6 height 10
radio input "true"
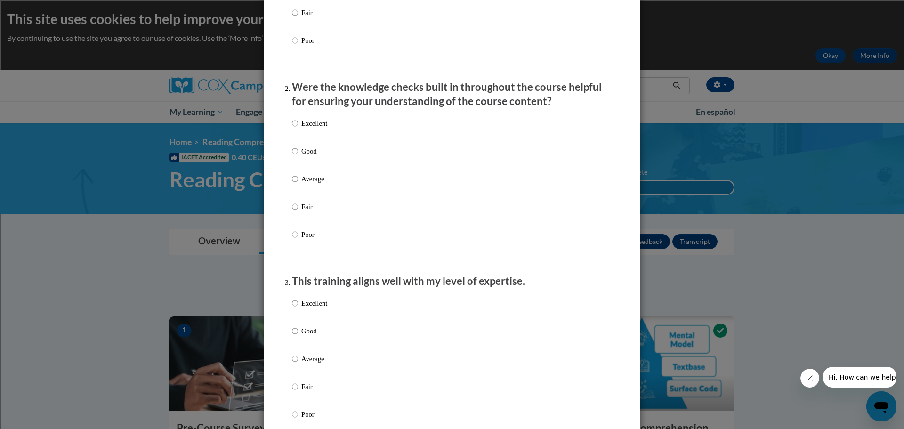
scroll to position [232, 0]
click at [308, 184] on p "Average" at bounding box center [314, 178] width 26 height 10
click at [298, 184] on input "Average" at bounding box center [295, 178] width 6 height 10
radio input "true"
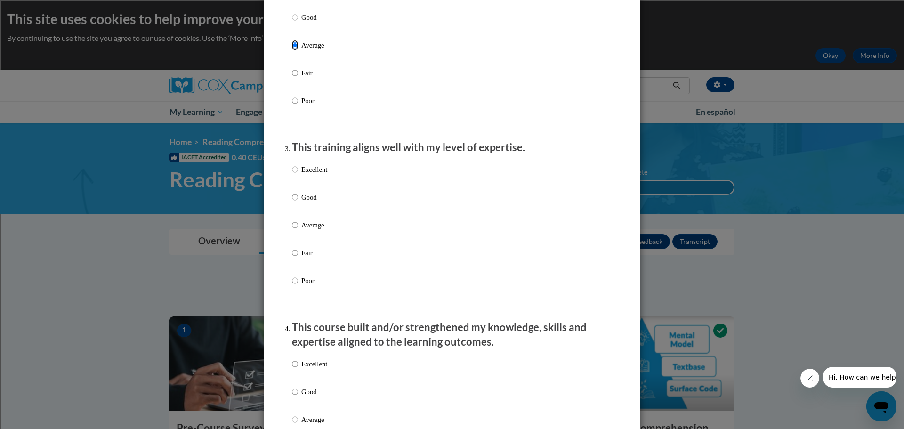
scroll to position [365, 0]
click at [311, 230] on p "Average" at bounding box center [314, 224] width 26 height 10
click at [298, 230] on input "Average" at bounding box center [295, 224] width 6 height 10
radio input "true"
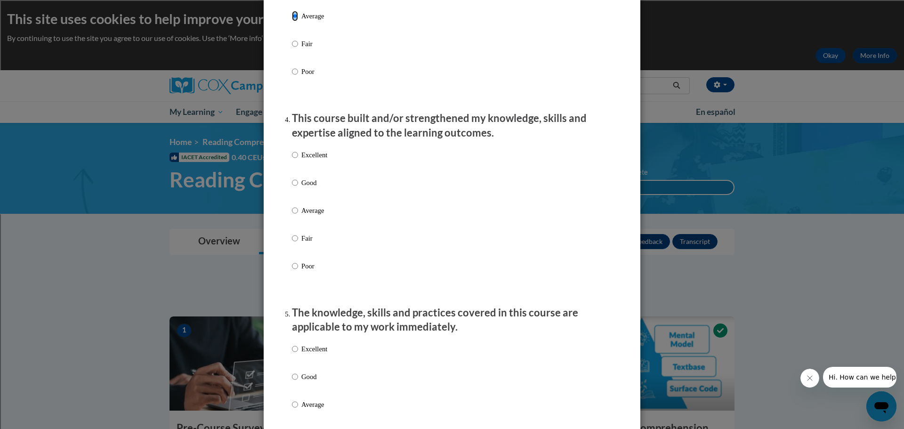
scroll to position [576, 0]
click at [314, 214] on p "Average" at bounding box center [314, 208] width 26 height 10
click at [298, 214] on input "Average" at bounding box center [295, 208] width 6 height 10
radio input "true"
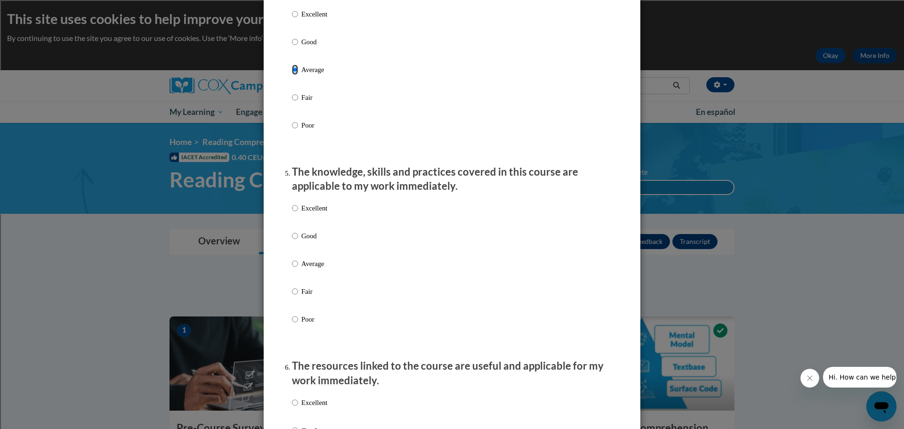
scroll to position [715, 0]
click at [316, 268] on p "Average" at bounding box center [314, 263] width 26 height 10
click at [298, 268] on input "Average" at bounding box center [295, 263] width 6 height 10
radio input "true"
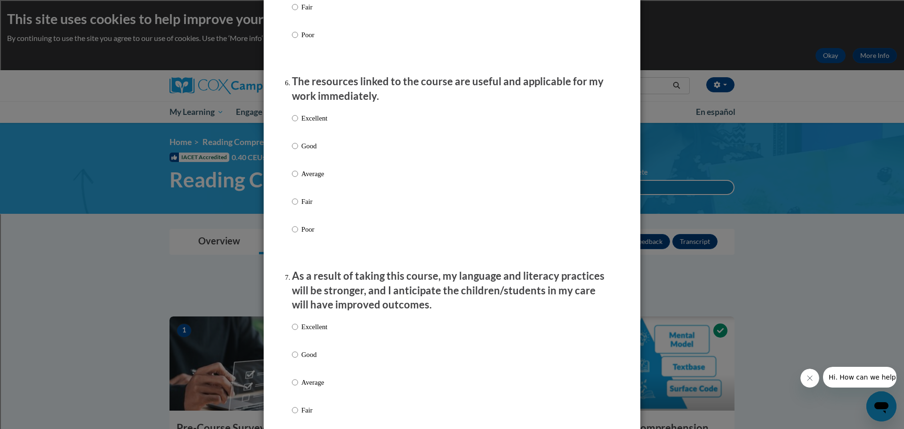
scroll to position [999, 0]
click at [318, 178] on p "Average" at bounding box center [314, 173] width 26 height 10
click at [298, 178] on input "Average" at bounding box center [295, 173] width 6 height 10
radio input "true"
click at [308, 387] on p "Average" at bounding box center [314, 381] width 26 height 10
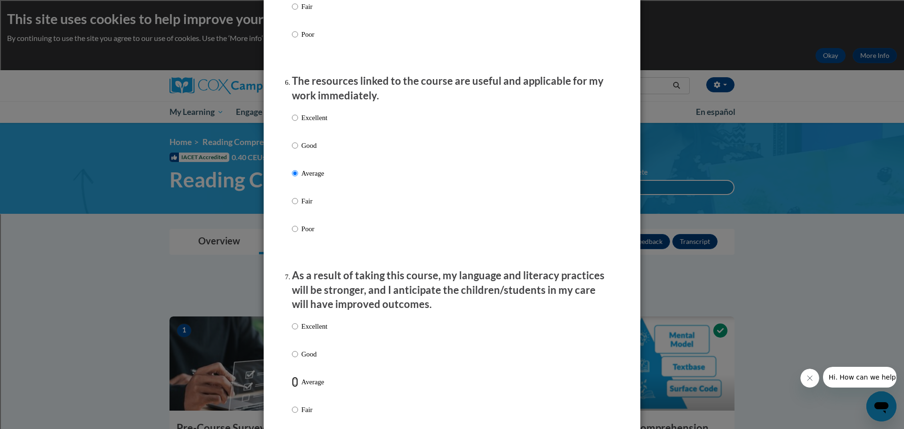
click at [298, 387] on input "Average" at bounding box center [295, 381] width 6 height 10
radio input "true"
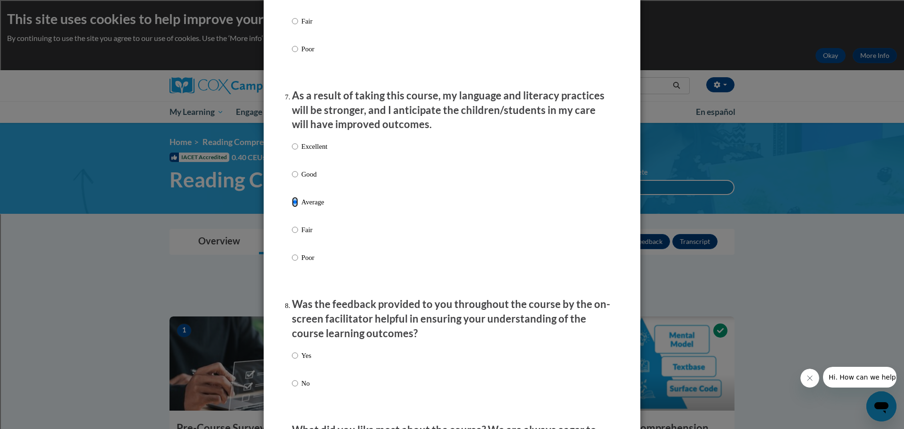
scroll to position [1179, 0]
click at [304, 360] on p "Yes" at bounding box center [306, 355] width 10 height 10
click at [298, 360] on input "Yes" at bounding box center [295, 355] width 6 height 10
radio input "true"
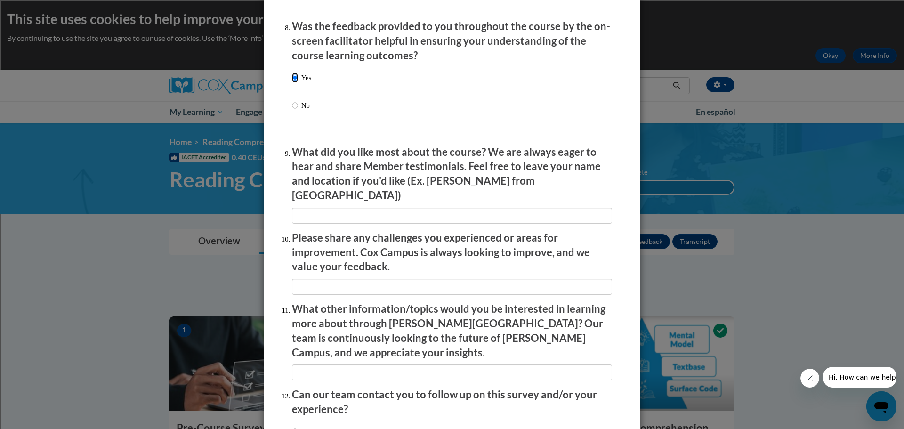
scroll to position [1527, 0]
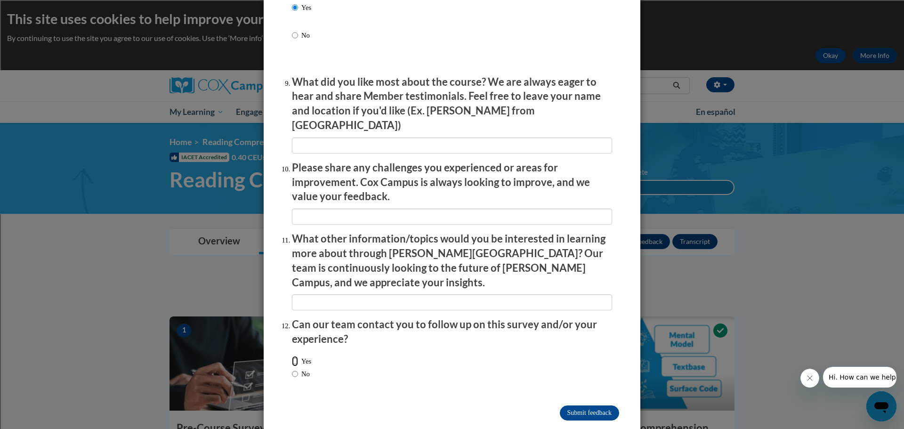
click at [292, 356] on input "Yes" at bounding box center [295, 361] width 6 height 10
radio input "true"
click at [584, 405] on input "Submit feedback" at bounding box center [589, 412] width 59 height 15
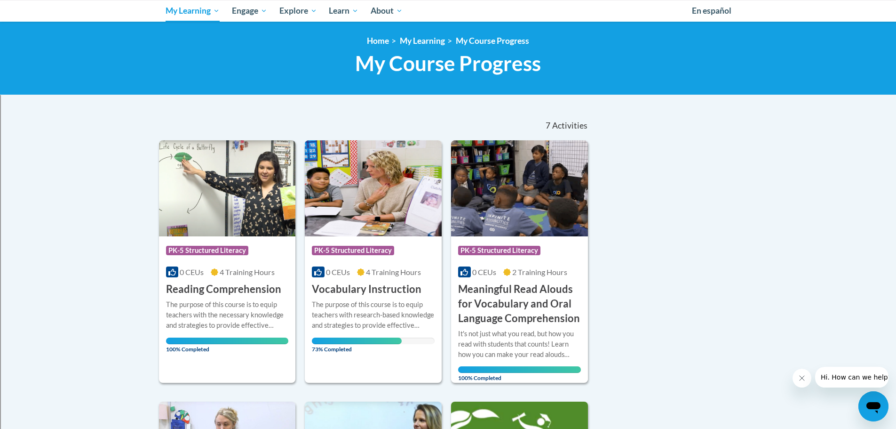
scroll to position [102, 0]
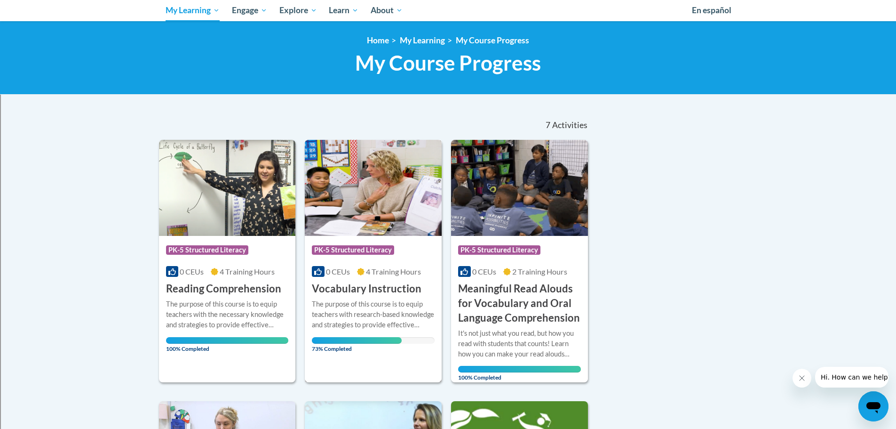
click at [379, 331] on div "The purpose of this course is to equip teachers with research-based knowledge a…" at bounding box center [373, 321] width 123 height 45
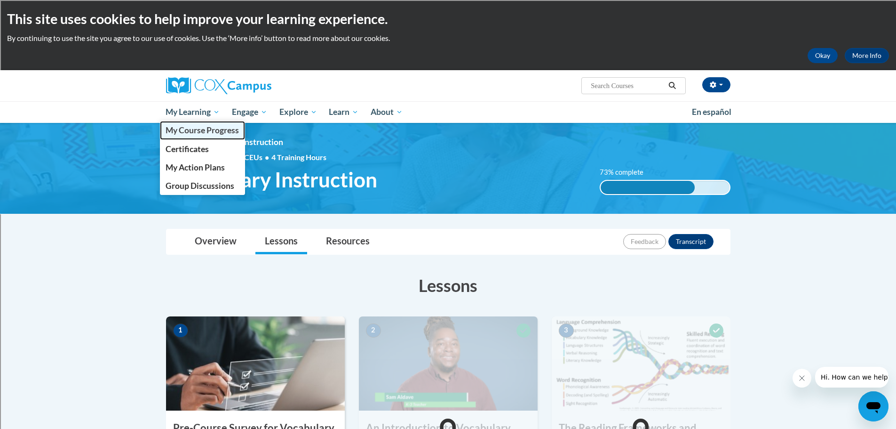
click at [195, 133] on span "My Course Progress" at bounding box center [202, 130] width 73 height 10
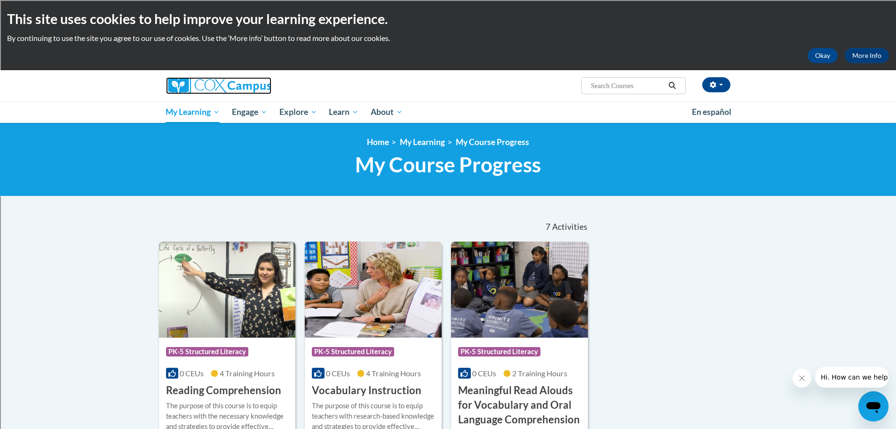
click at [209, 85] on img at bounding box center [218, 85] width 105 height 17
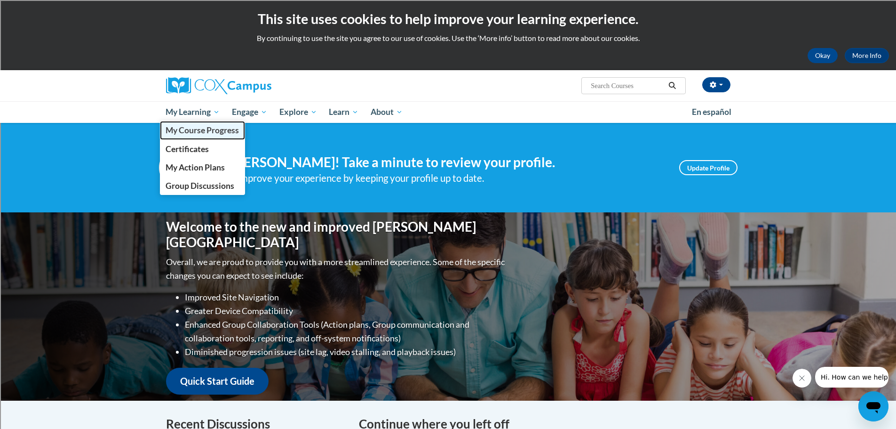
click at [203, 132] on span "My Course Progress" at bounding box center [202, 130] width 73 height 10
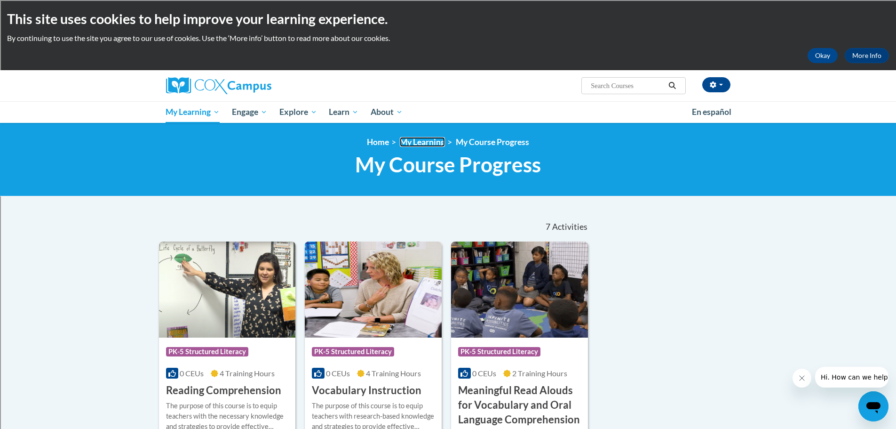
click at [404, 138] on link "My Learning" at bounding box center [422, 142] width 45 height 10
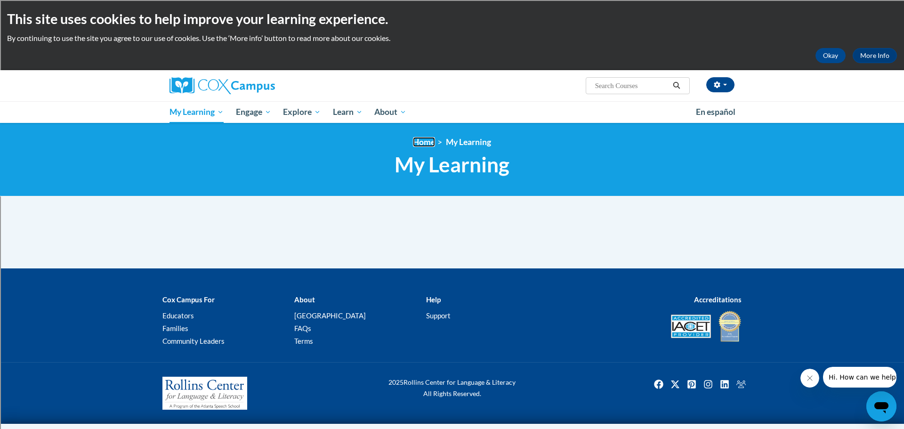
click at [425, 146] on link "Home" at bounding box center [424, 142] width 22 height 10
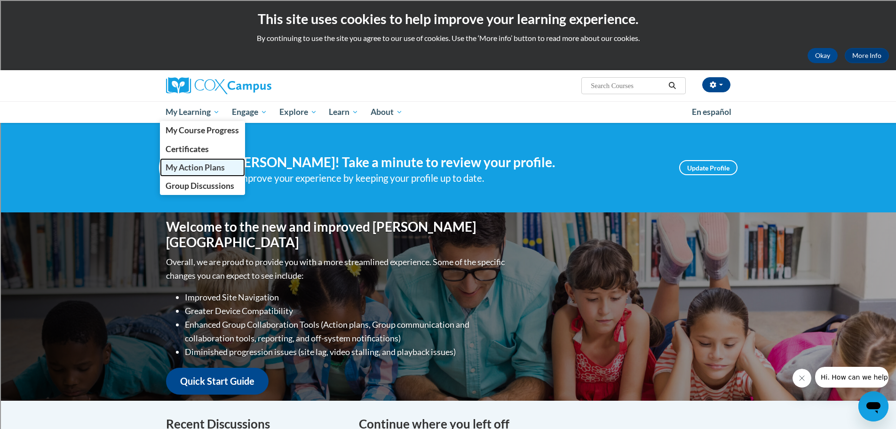
click at [197, 173] on link "My Action Plans" at bounding box center [203, 167] width 86 height 18
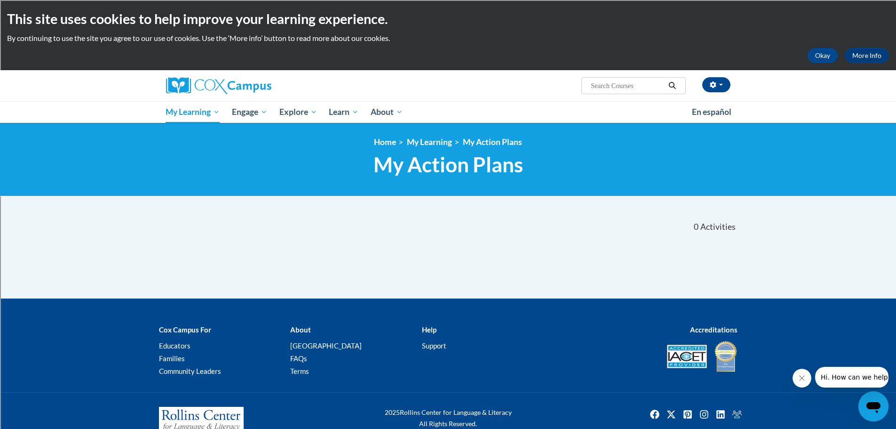
scroll to position [25, 0]
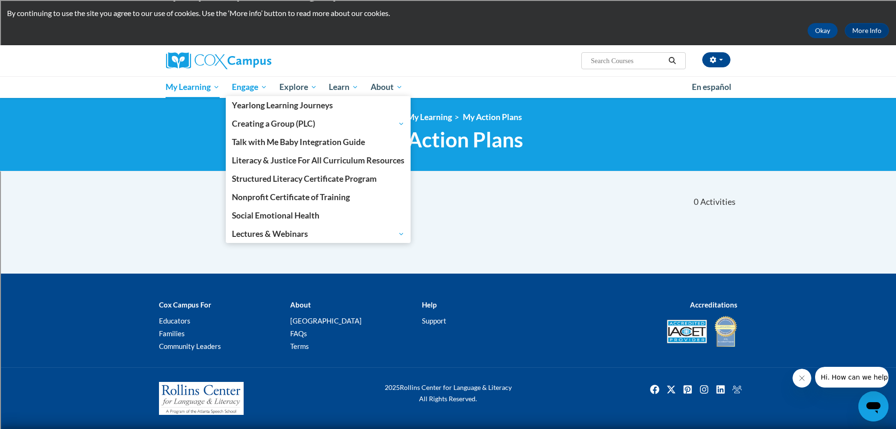
click at [245, 77] on link "Engage" at bounding box center [250, 87] width 48 height 22
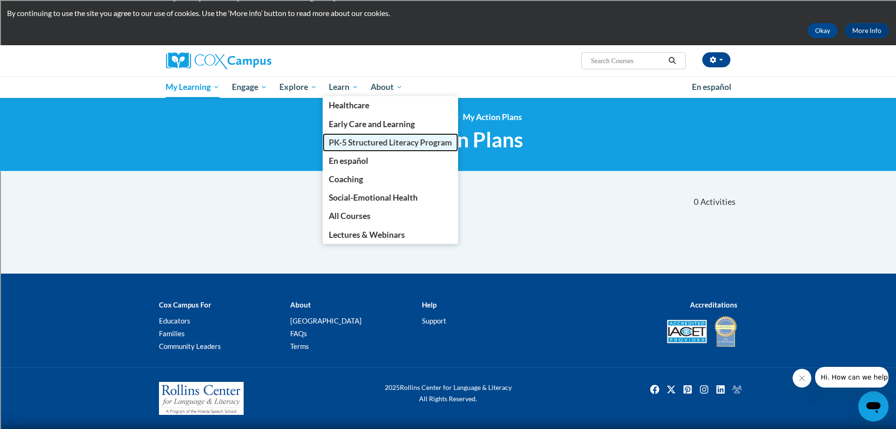
click at [374, 146] on span "PK-5 Structured Literacy Program" at bounding box center [390, 142] width 123 height 10
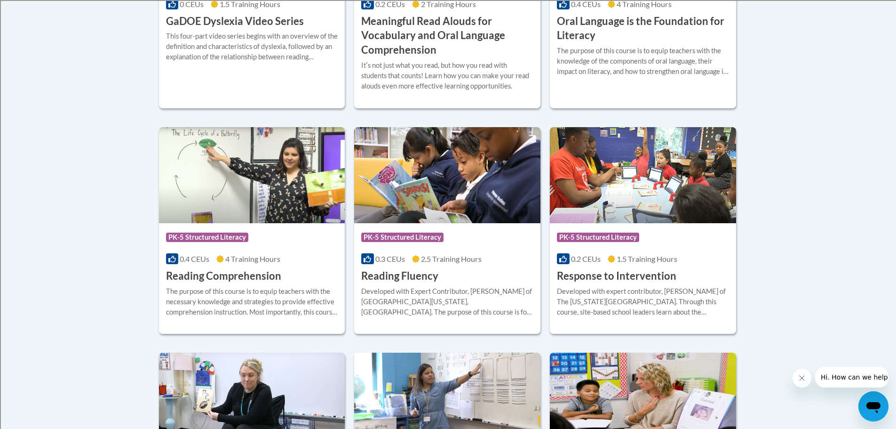
scroll to position [788, 0]
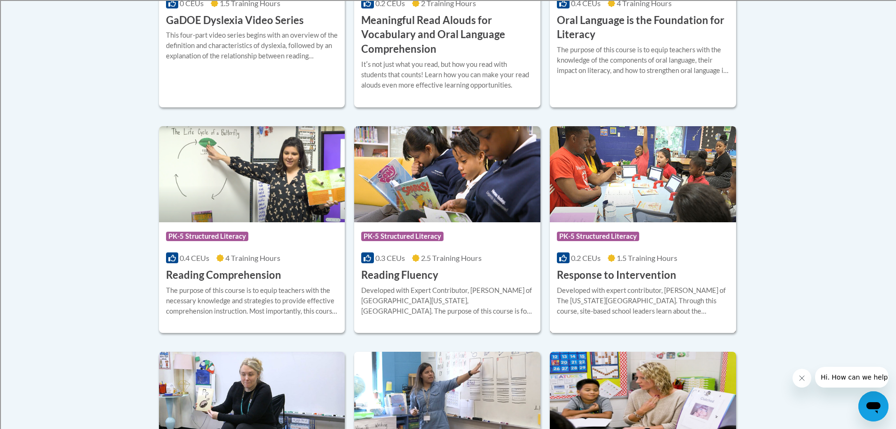
click at [609, 236] on span "PK-5 Structured Literacy" at bounding box center [598, 236] width 82 height 9
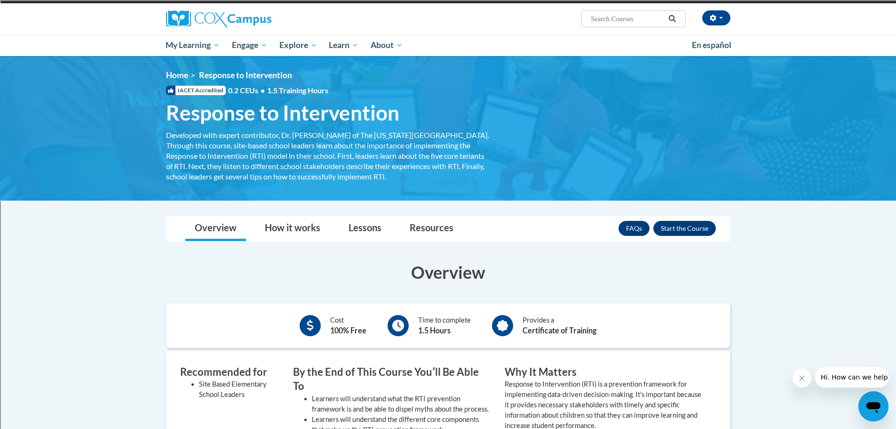
scroll to position [66, 0]
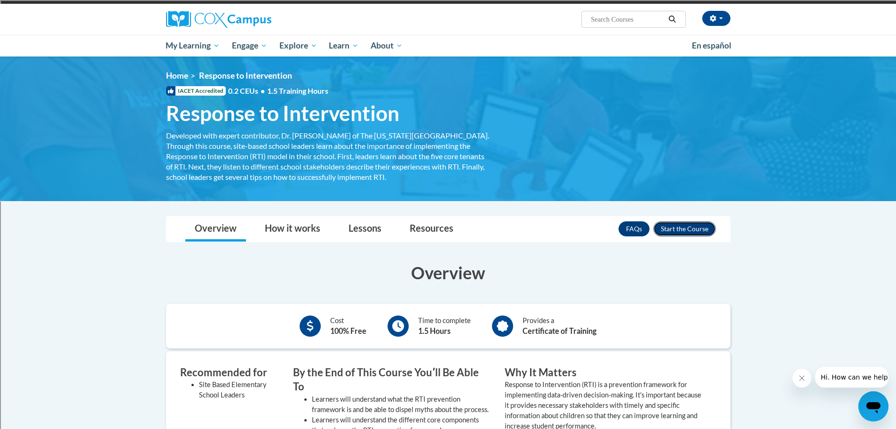
click at [694, 230] on button "Enroll" at bounding box center [685, 228] width 63 height 15
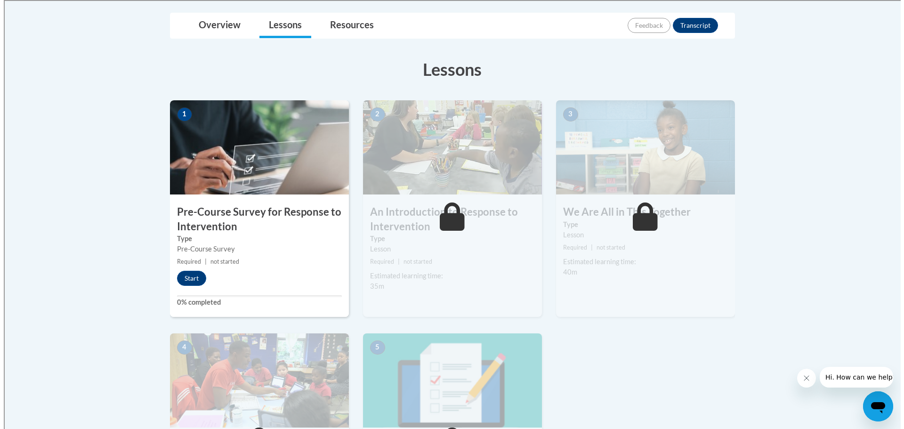
scroll to position [216, 0]
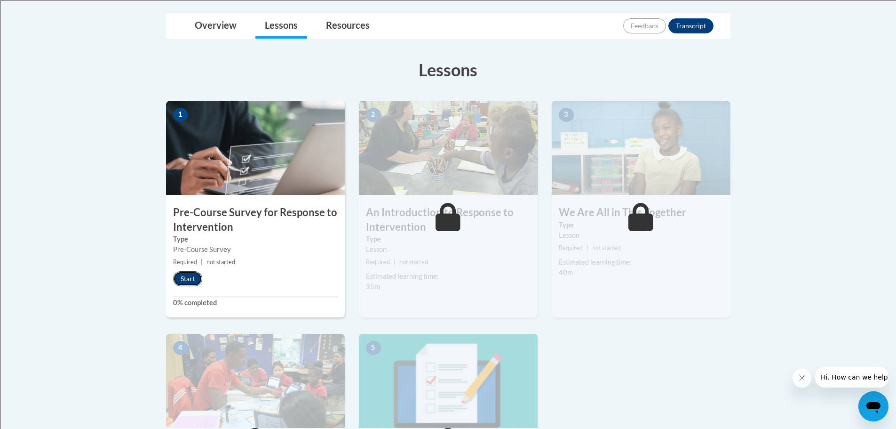
click at [179, 279] on button "Start" at bounding box center [187, 278] width 29 height 15
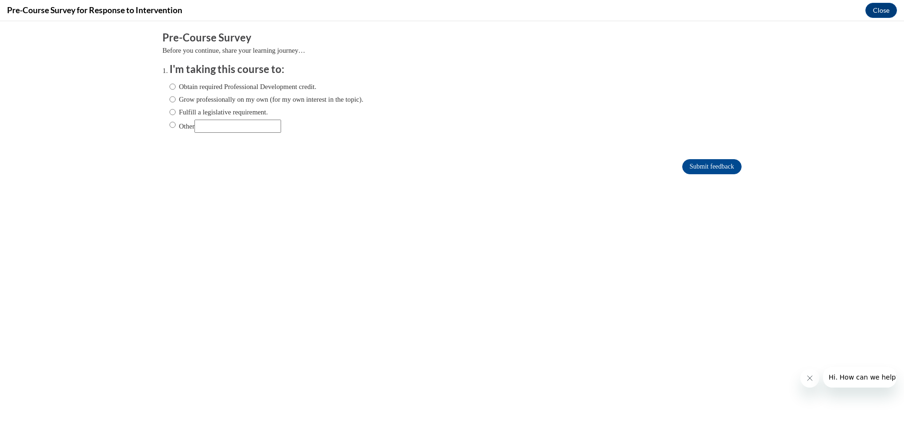
scroll to position [0, 0]
click at [208, 91] on label "Obtain required Professional Development credit." at bounding box center [242, 86] width 147 height 10
click at [176, 91] on input "Obtain required Professional Development credit." at bounding box center [172, 86] width 6 height 10
radio input "true"
click at [691, 162] on input "Submit feedback" at bounding box center [711, 166] width 59 height 15
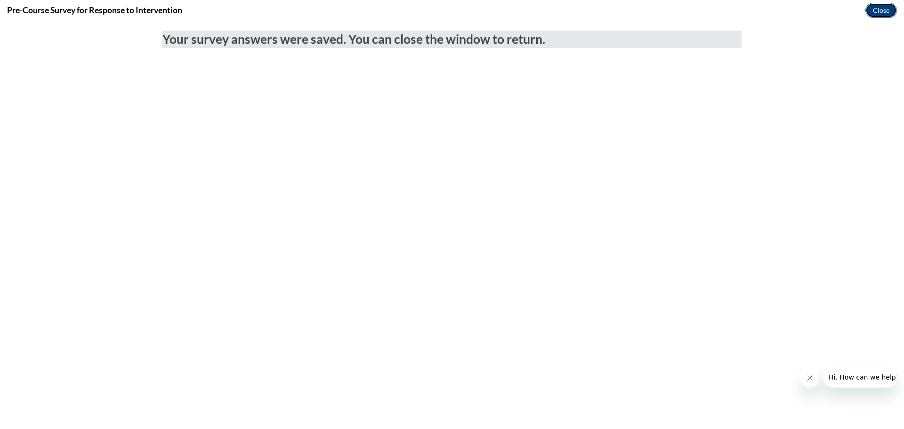
click at [871, 3] on button "Close" at bounding box center [881, 10] width 32 height 15
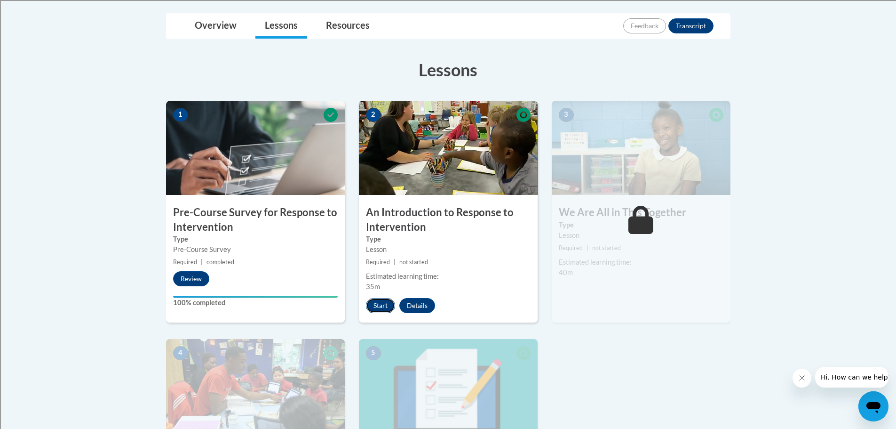
click at [378, 311] on button "Start" at bounding box center [380, 305] width 29 height 15
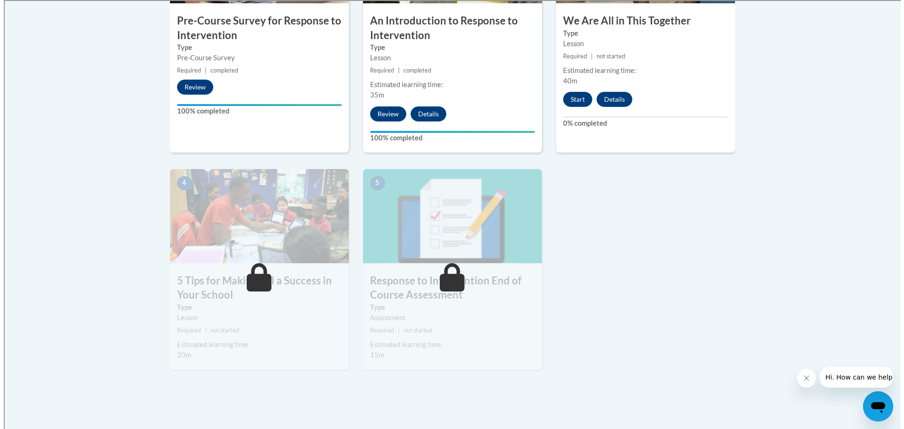
scroll to position [283, 0]
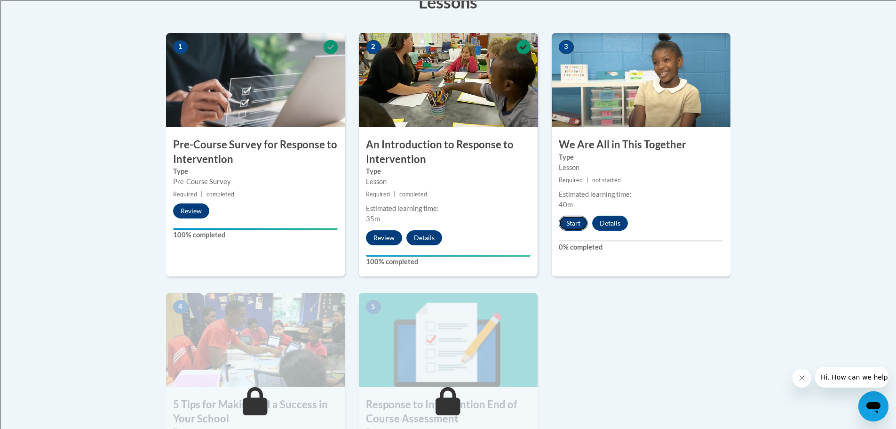
click at [566, 218] on button "Start" at bounding box center [573, 223] width 29 height 15
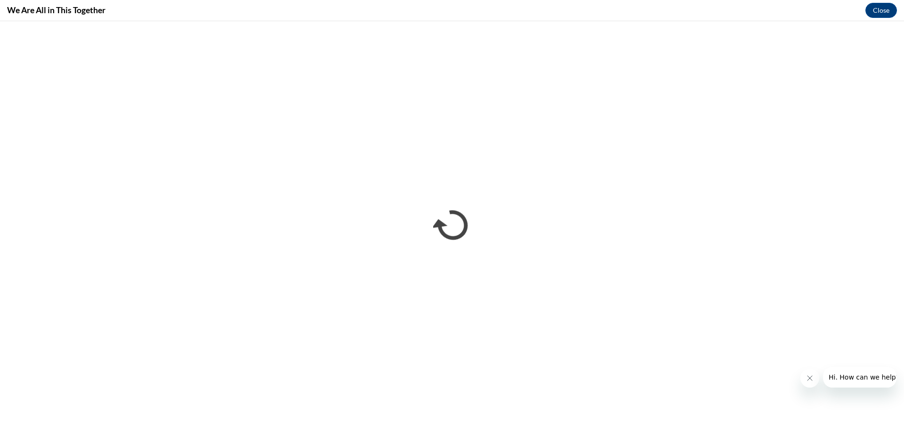
scroll to position [0, 0]
